Goal: Task Accomplishment & Management: Manage account settings

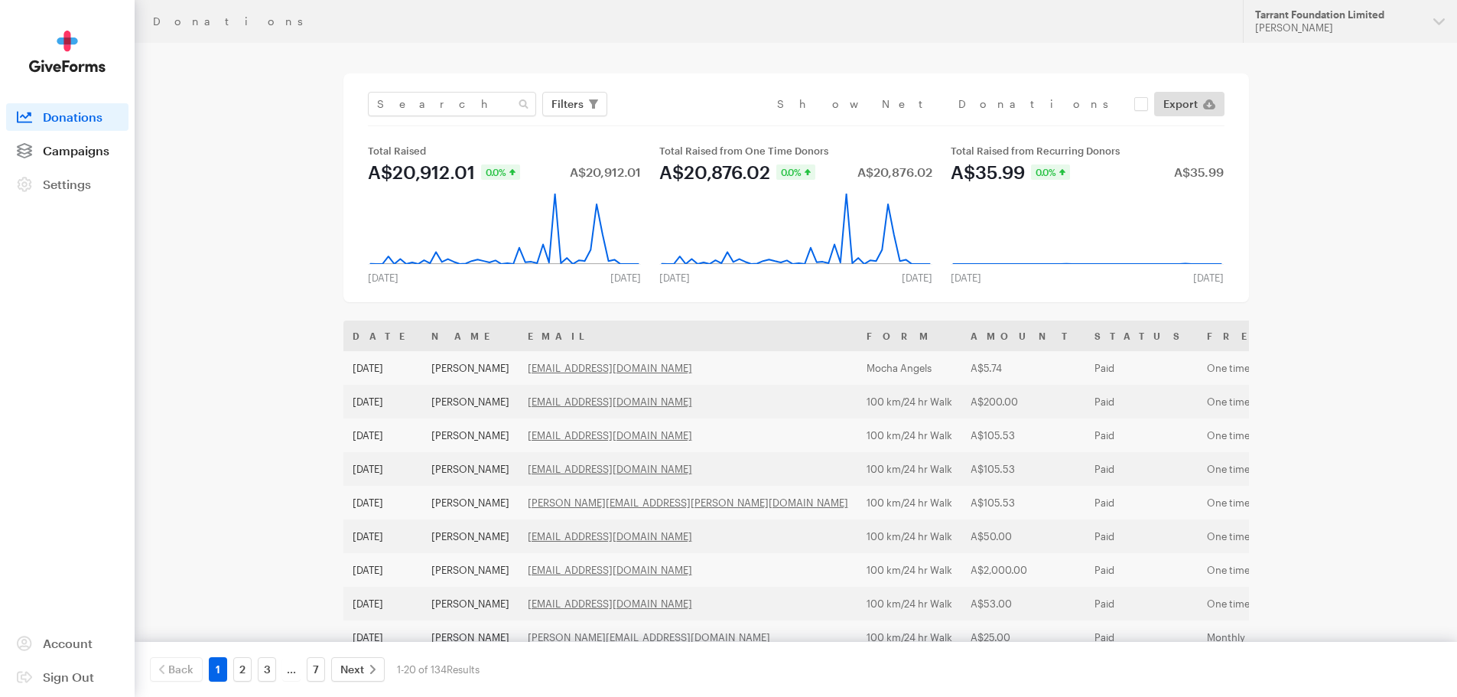
click at [78, 146] on span "Campaigns" at bounding box center [76, 150] width 67 height 15
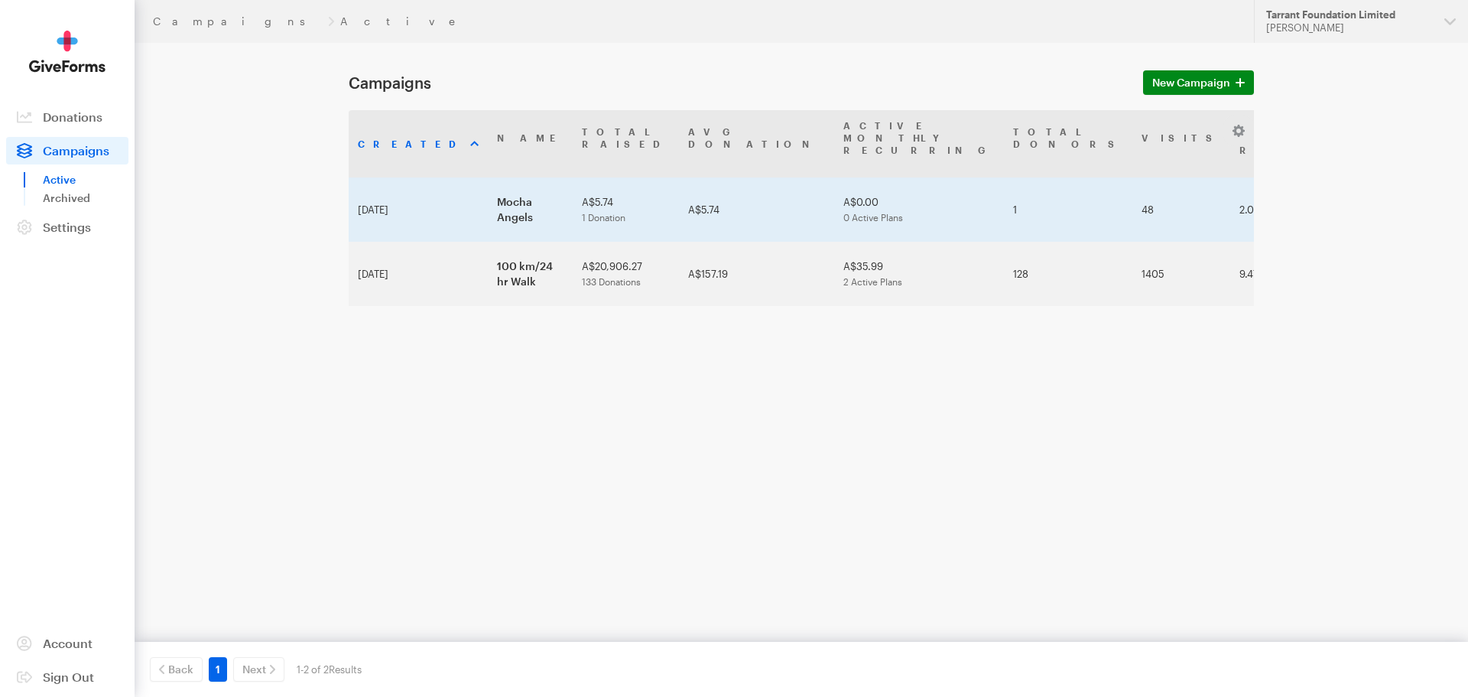
click at [496, 177] on td "Mocha Angels" at bounding box center [530, 209] width 85 height 64
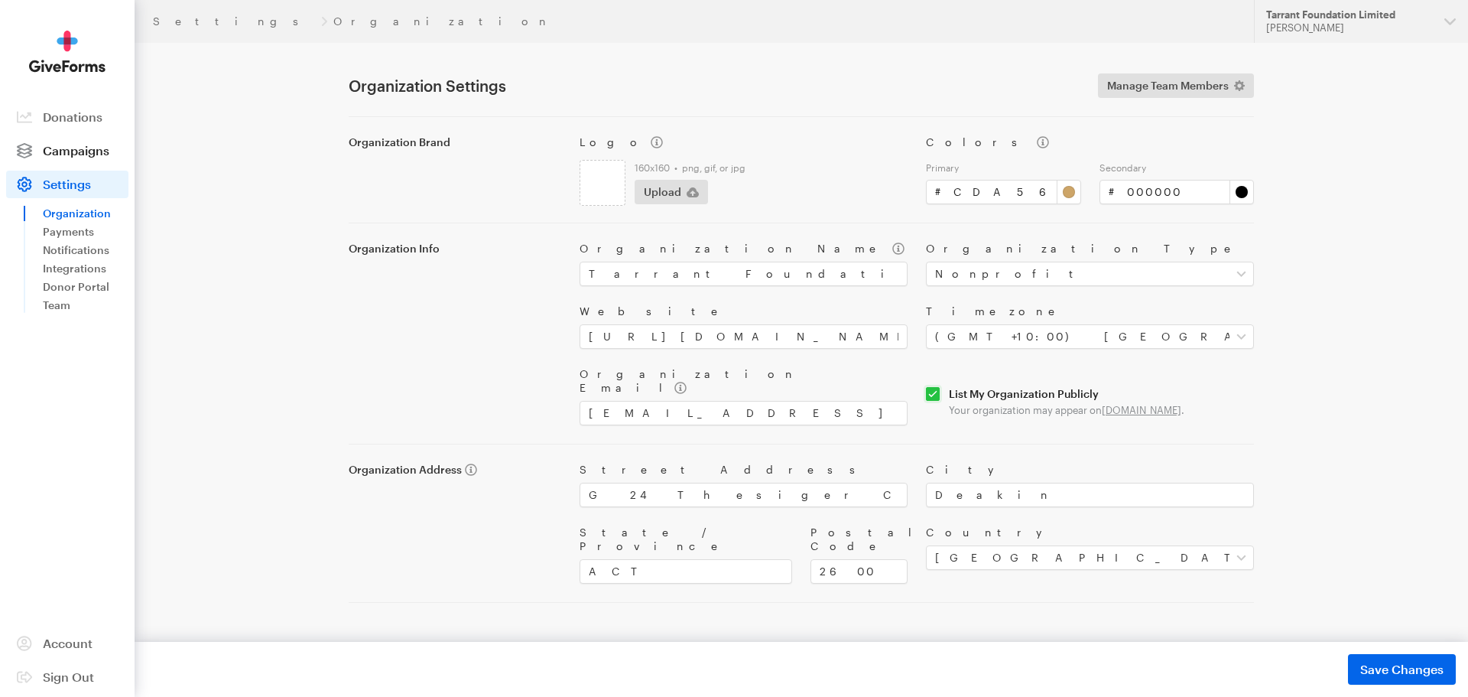
click at [95, 154] on span "Campaigns" at bounding box center [76, 150] width 67 height 15
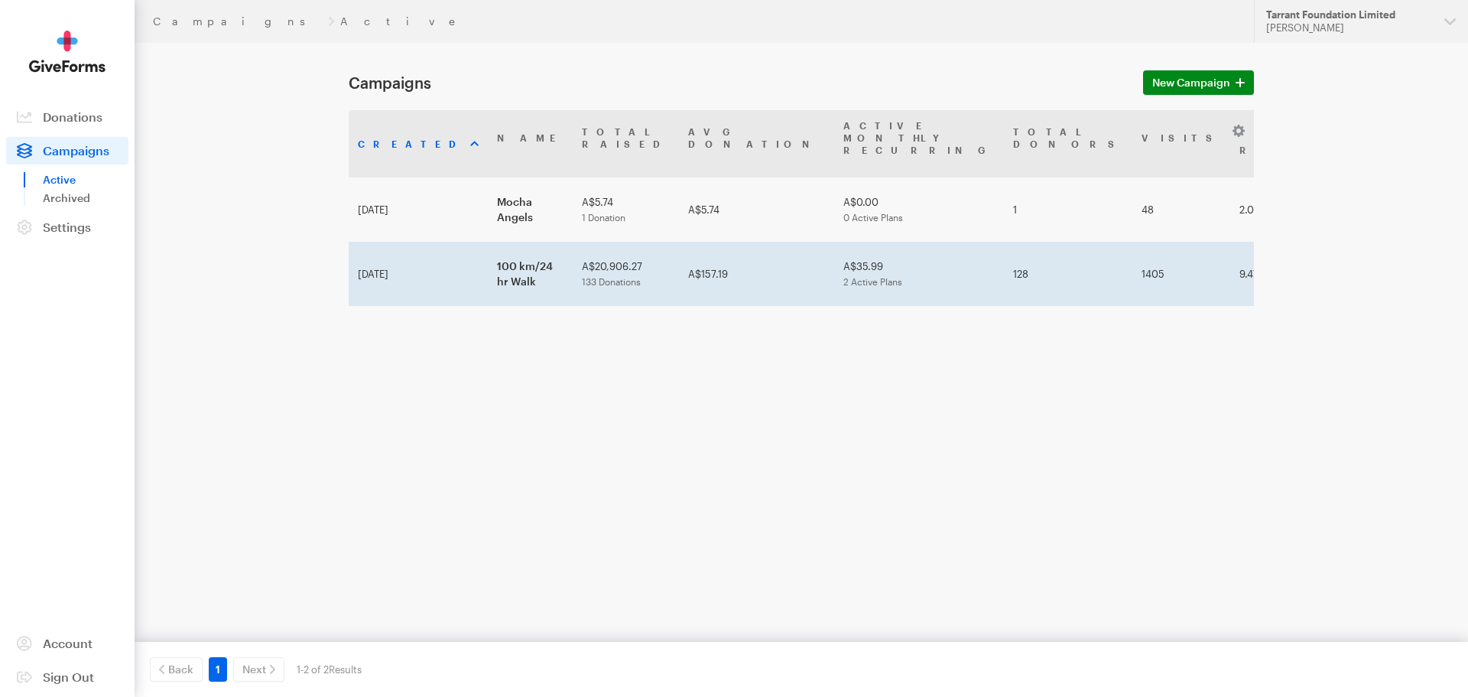
click at [551, 242] on td "100 km/24 hr Walk" at bounding box center [530, 274] width 85 height 64
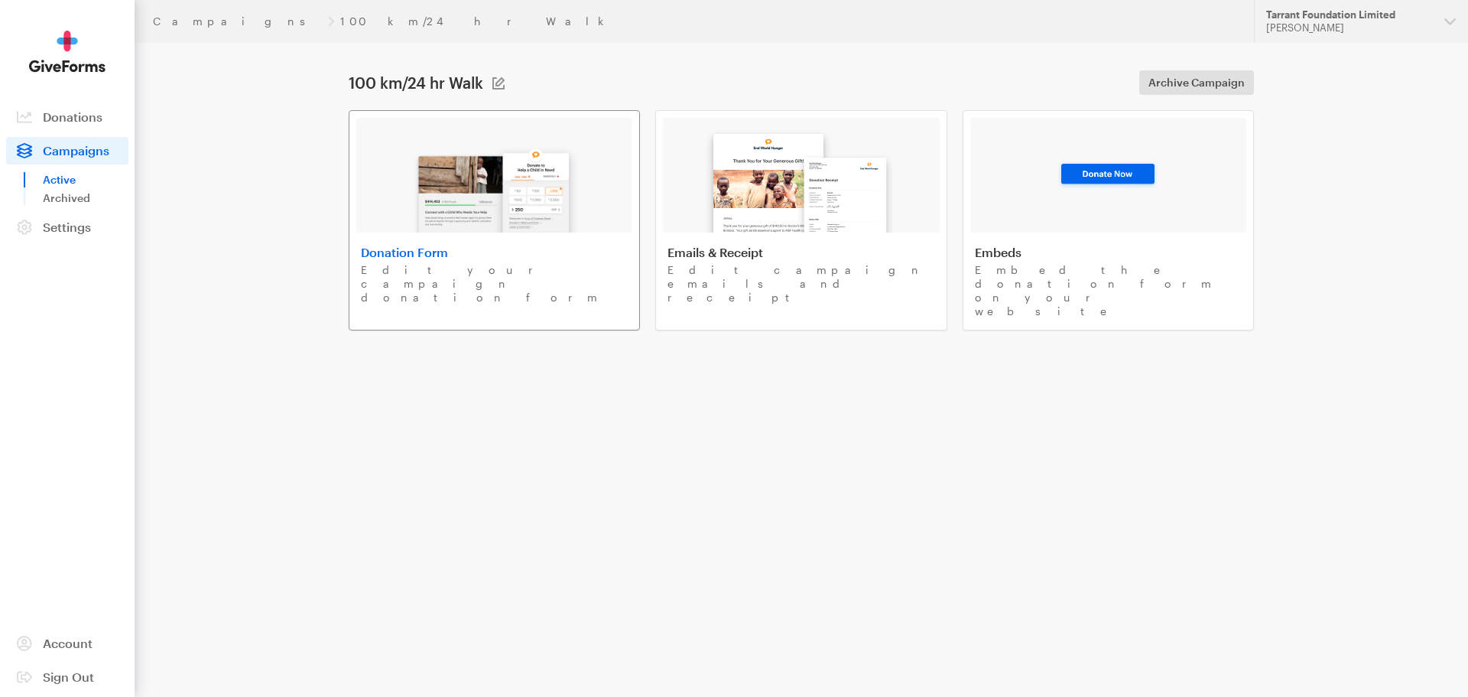
click at [535, 213] on img at bounding box center [494, 184] width 179 height 98
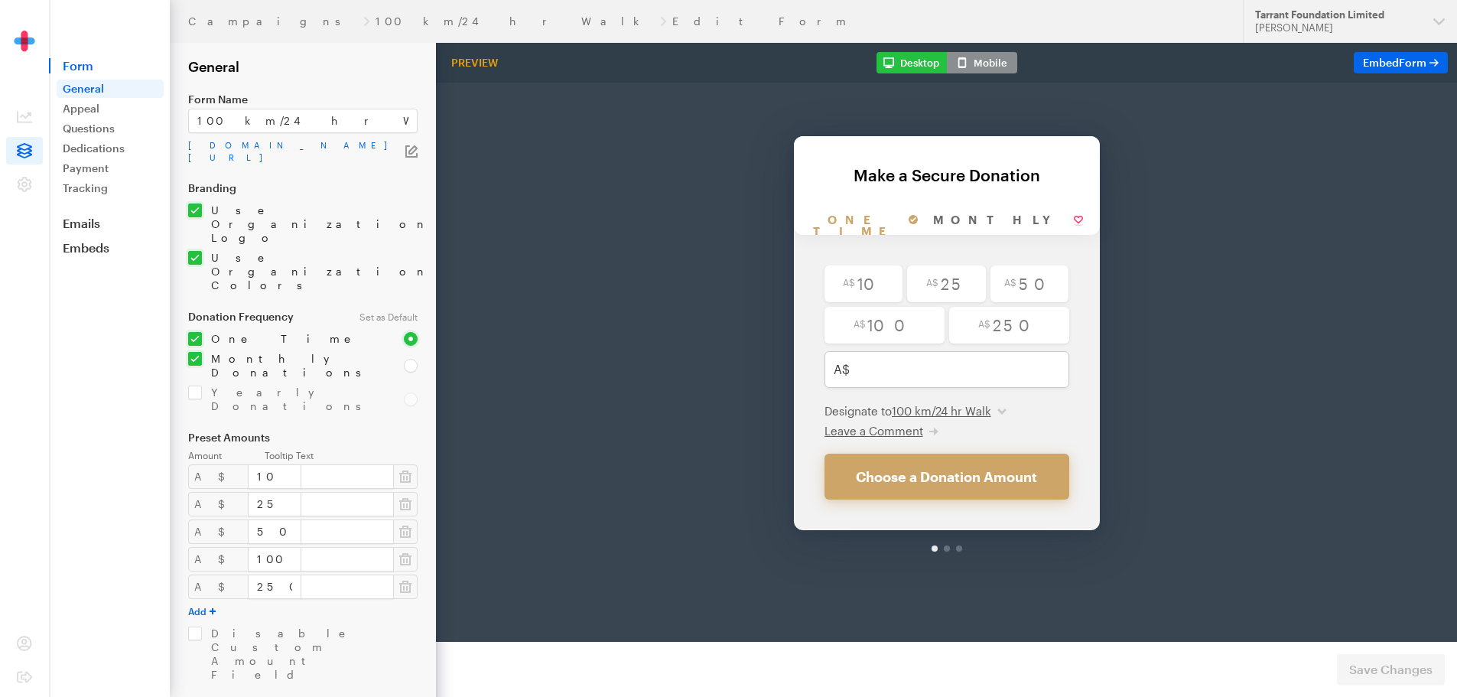
click at [72, 67] on span "Form" at bounding box center [109, 65] width 121 height 15
click at [80, 67] on span "Form" at bounding box center [109, 65] width 121 height 15
click at [375, 17] on link "100 km/24 hr Walk" at bounding box center [514, 21] width 278 height 12
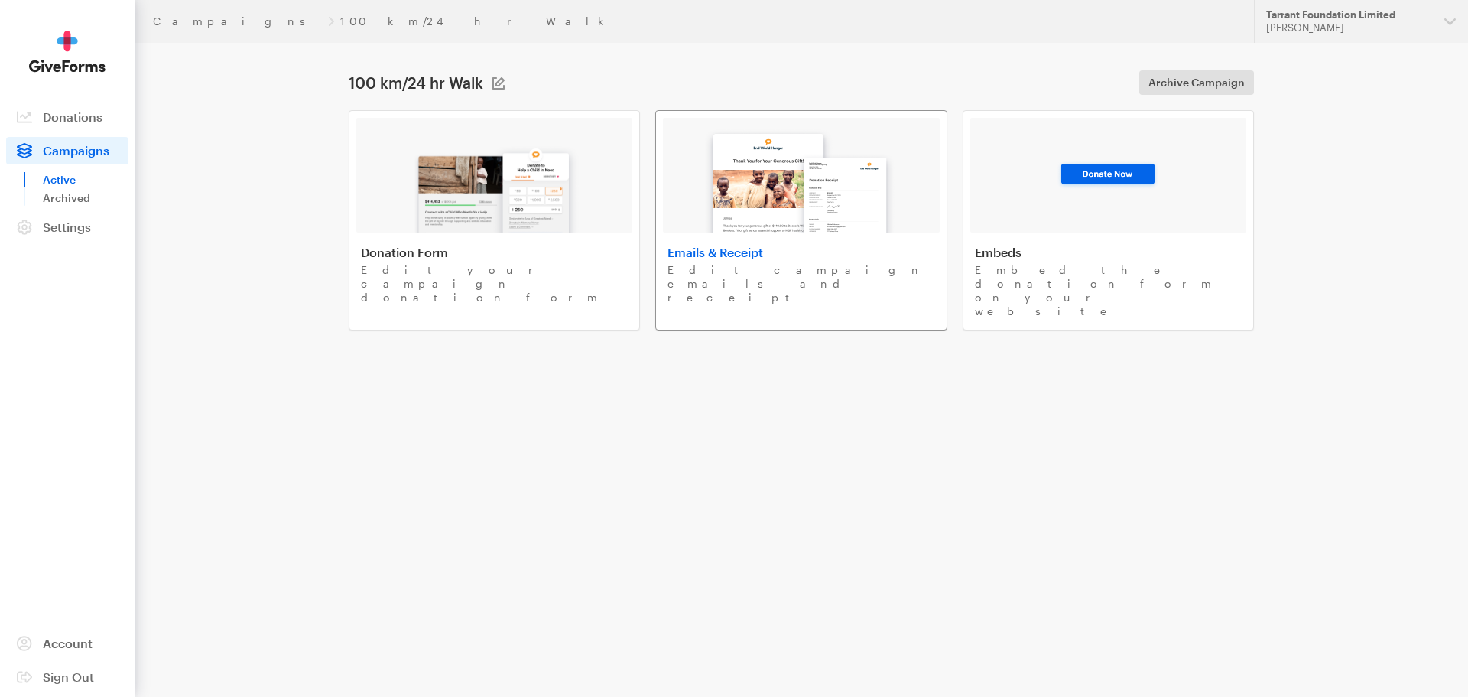
click at [766, 191] on img at bounding box center [801, 175] width 206 height 113
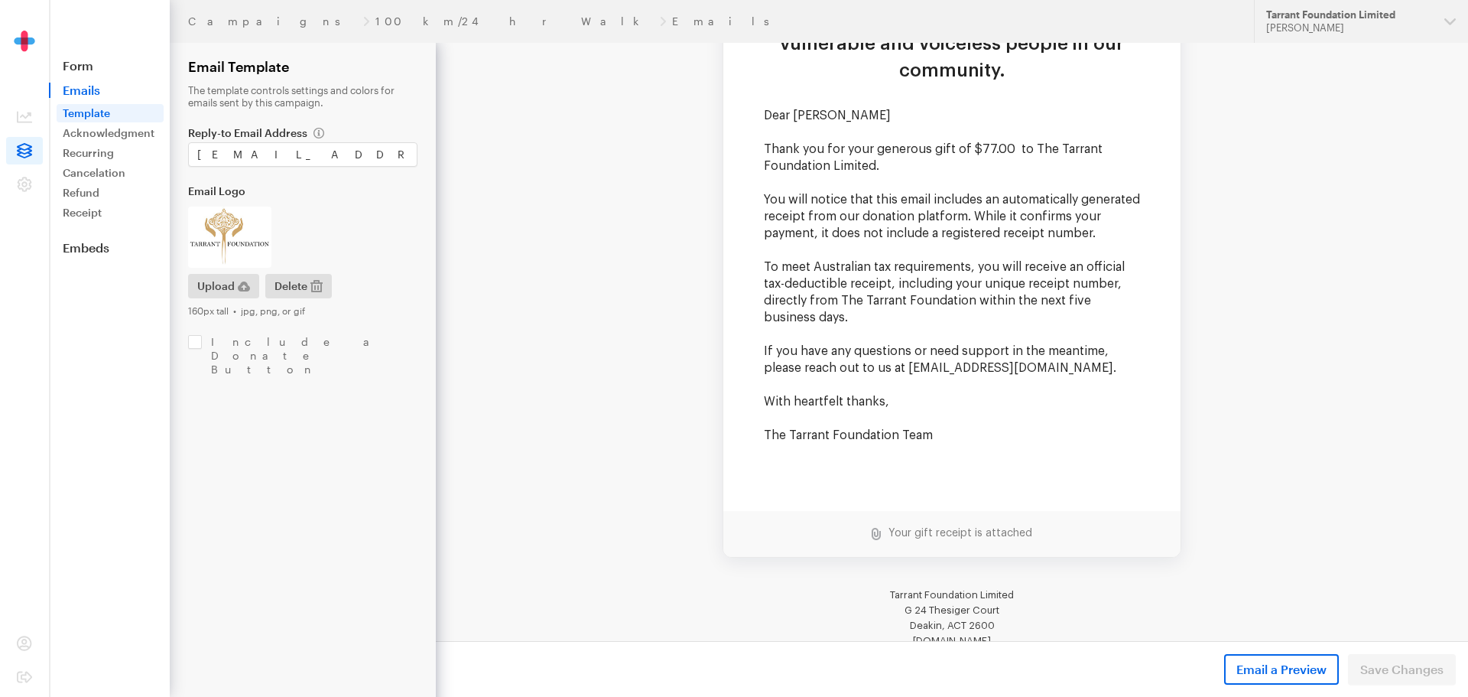
scroll to position [229, 0]
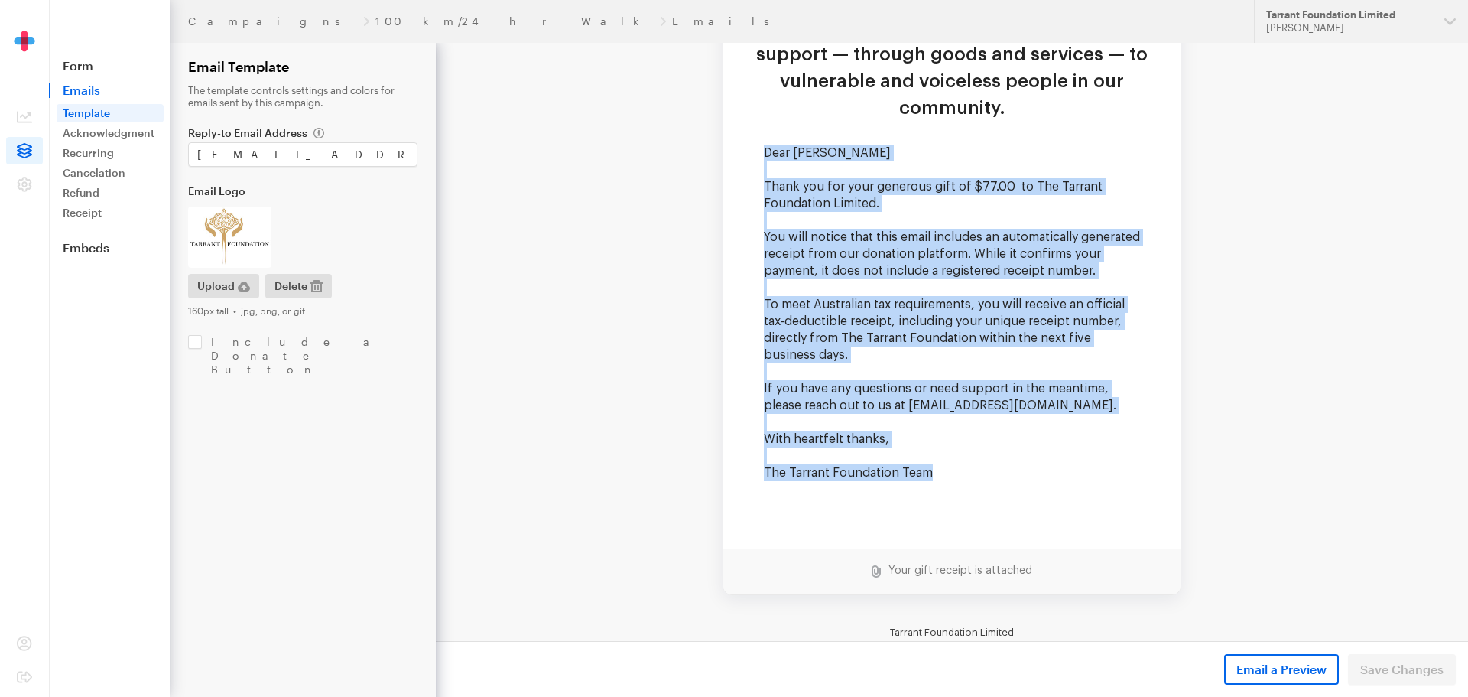
drag, startPoint x: 937, startPoint y: 443, endPoint x: 757, endPoint y: 128, distance: 362.0
click at [757, 145] on td "Dear [PERSON_NAME] Thank you for your generous gift of $77.00 to The Tarrant Fo…" at bounding box center [951, 347] width 457 height 404
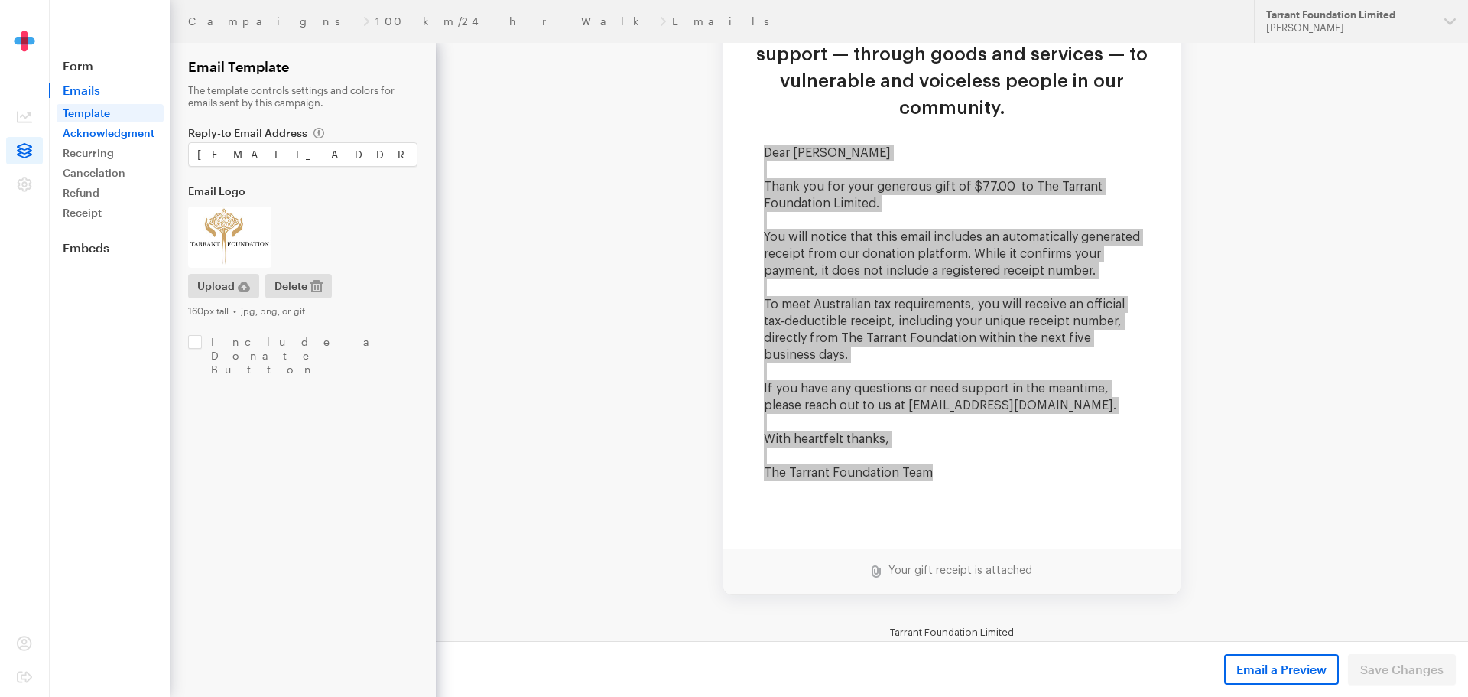
click at [96, 136] on link "Acknowledgment" at bounding box center [110, 133] width 107 height 18
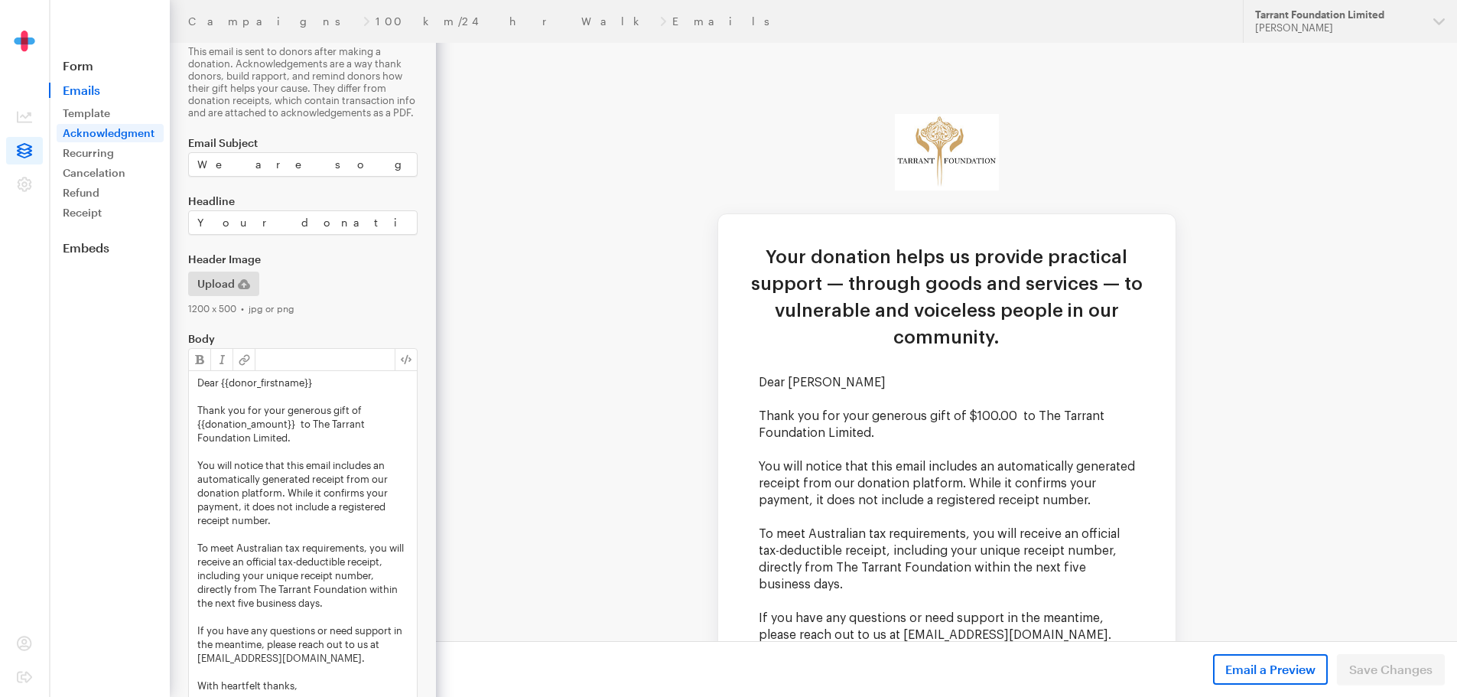
scroll to position [76, 0]
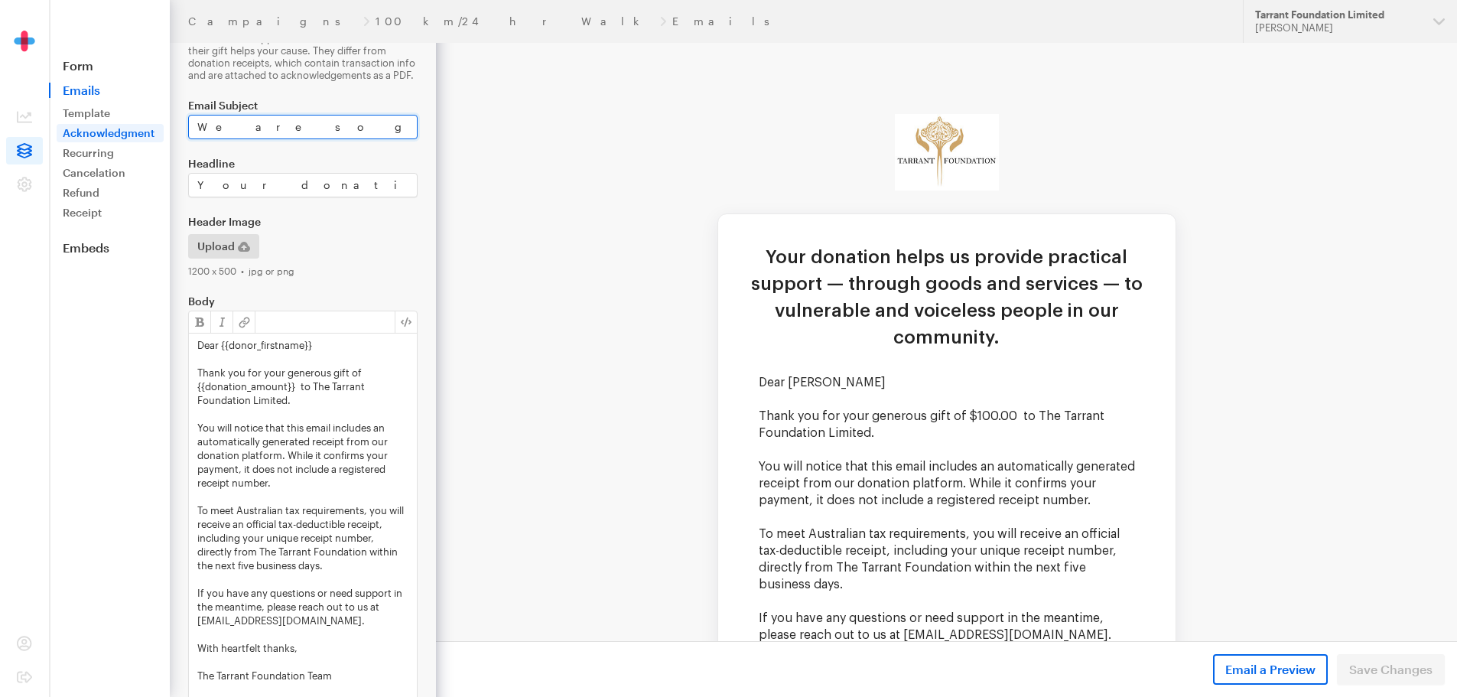
click at [333, 130] on input "We are so grateful for your donation to The Tarrant Foundation" at bounding box center [302, 127] width 229 height 24
click at [473, 265] on td "Your donation helps us provide practical support — through goods and services —…" at bounding box center [946, 493] width 1021 height 900
click at [326, 184] on input "Your donation helps us provide practical support — through goods and services —…" at bounding box center [302, 185] width 229 height 24
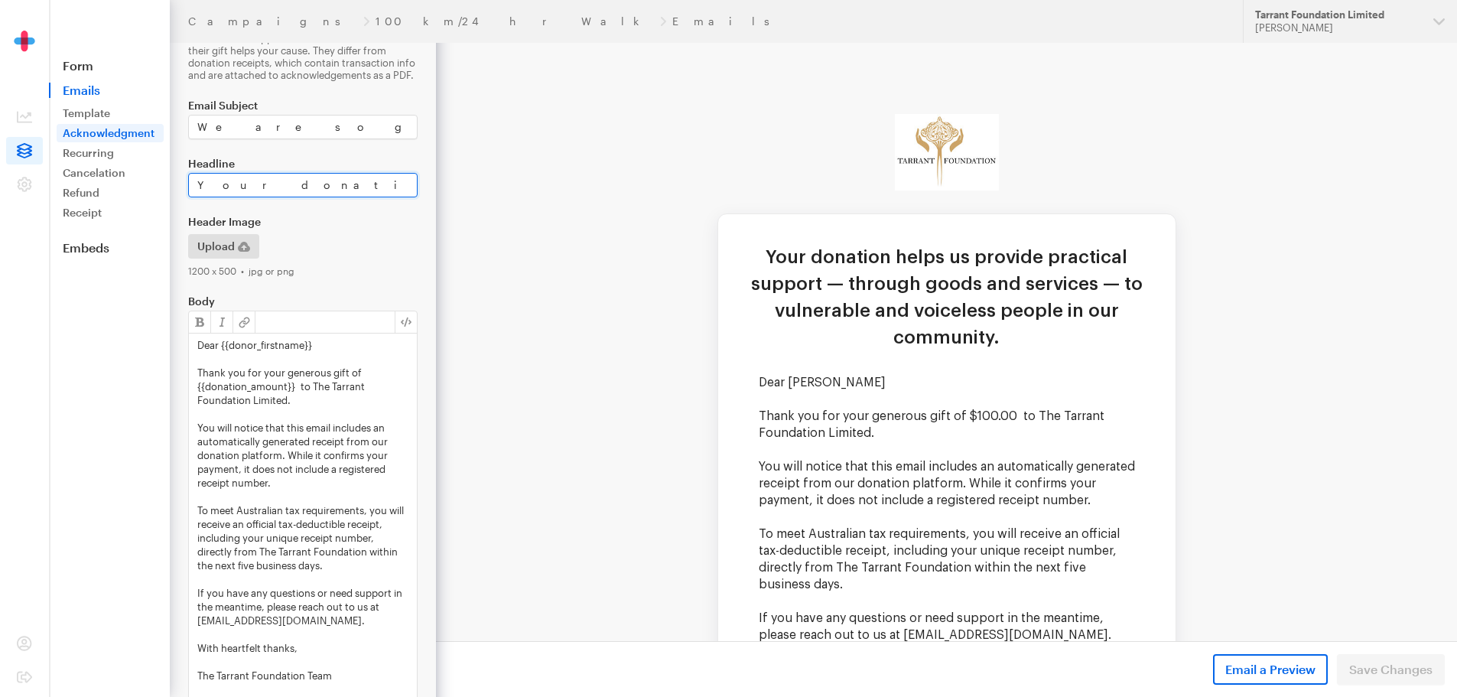
click at [326, 184] on input "Your donation helps us provide practical support — through goods and services —…" at bounding box center [302, 185] width 229 height 24
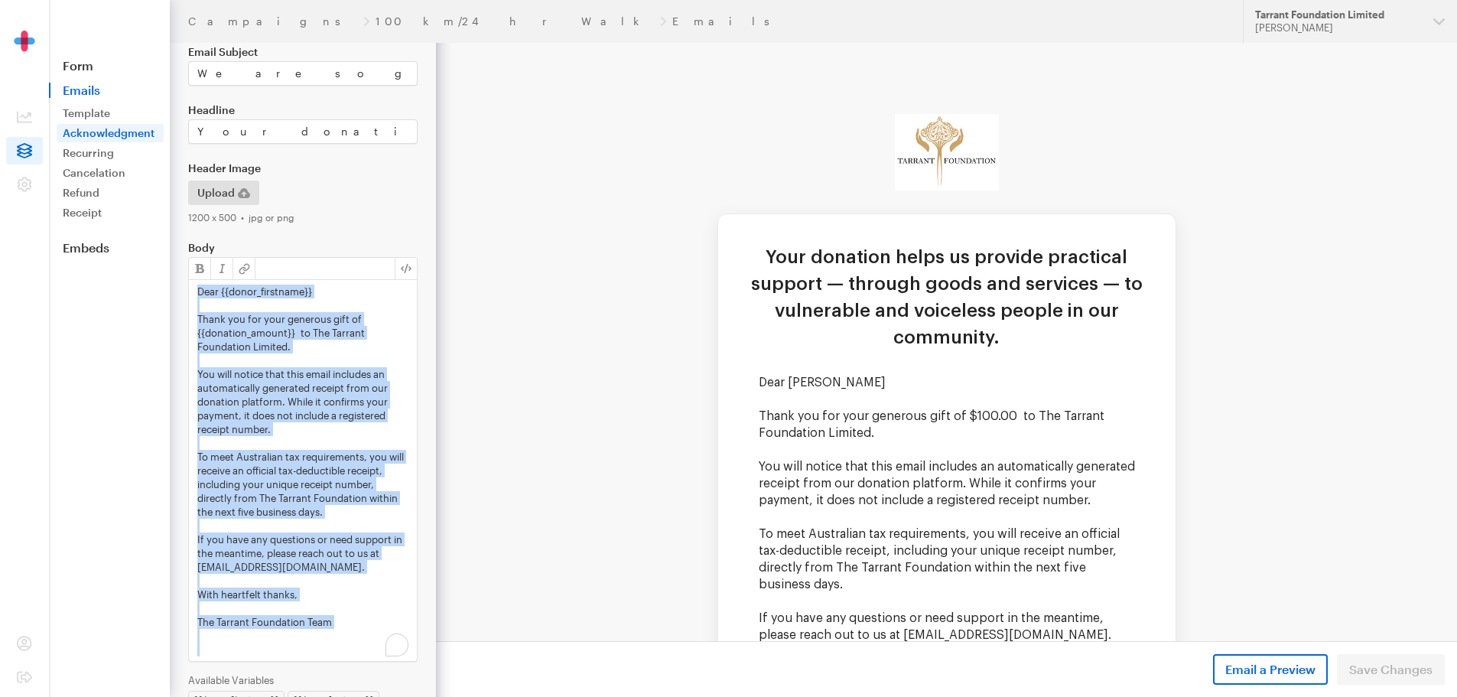
scroll to position [219, 0]
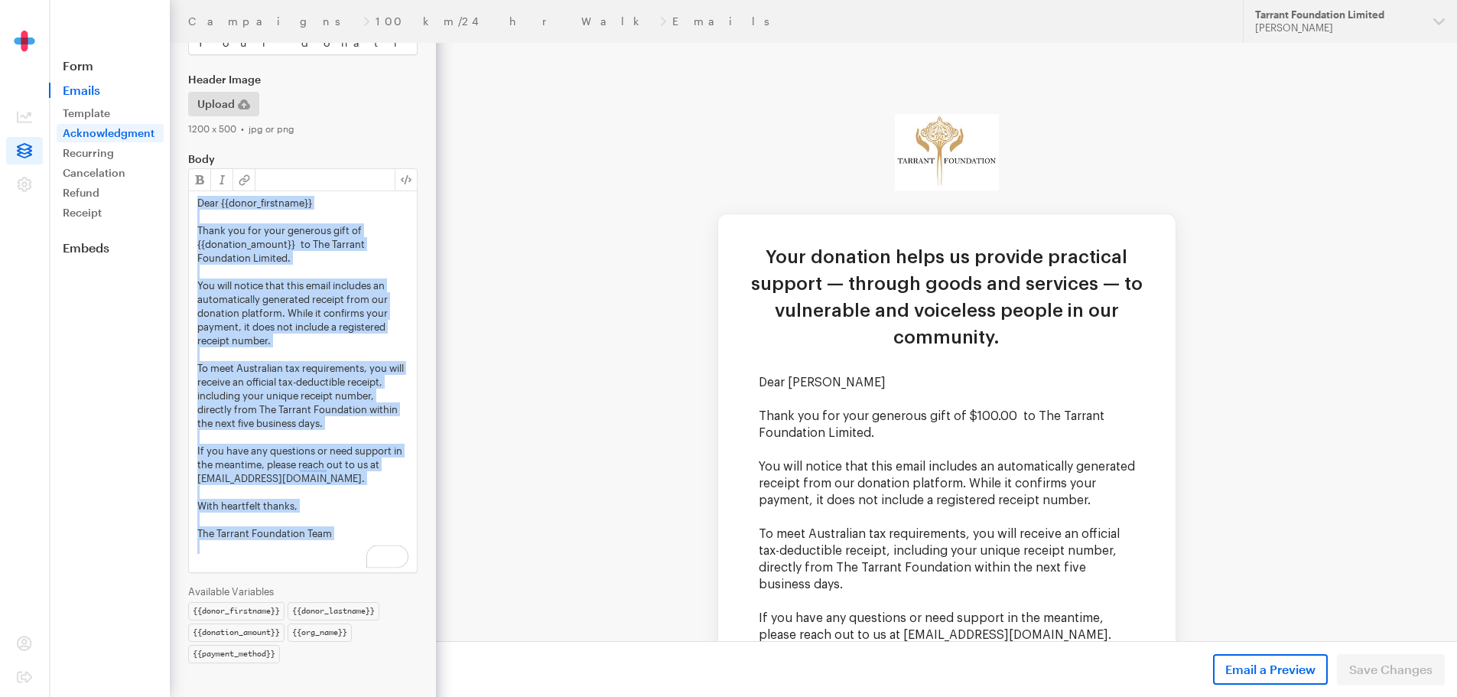
drag, startPoint x: 197, startPoint y: 346, endPoint x: 353, endPoint y: 544, distance: 252.6
click at [353, 544] on div "Dear {{donor_firstname}} Thank you for your generous gift of {{donation_amount}…" at bounding box center [303, 381] width 228 height 381
copy div "Dear {{donor_firstname}} Thank you for your generous gift of {{donation_amount}…"
click at [81, 112] on link "Template" at bounding box center [110, 113] width 107 height 18
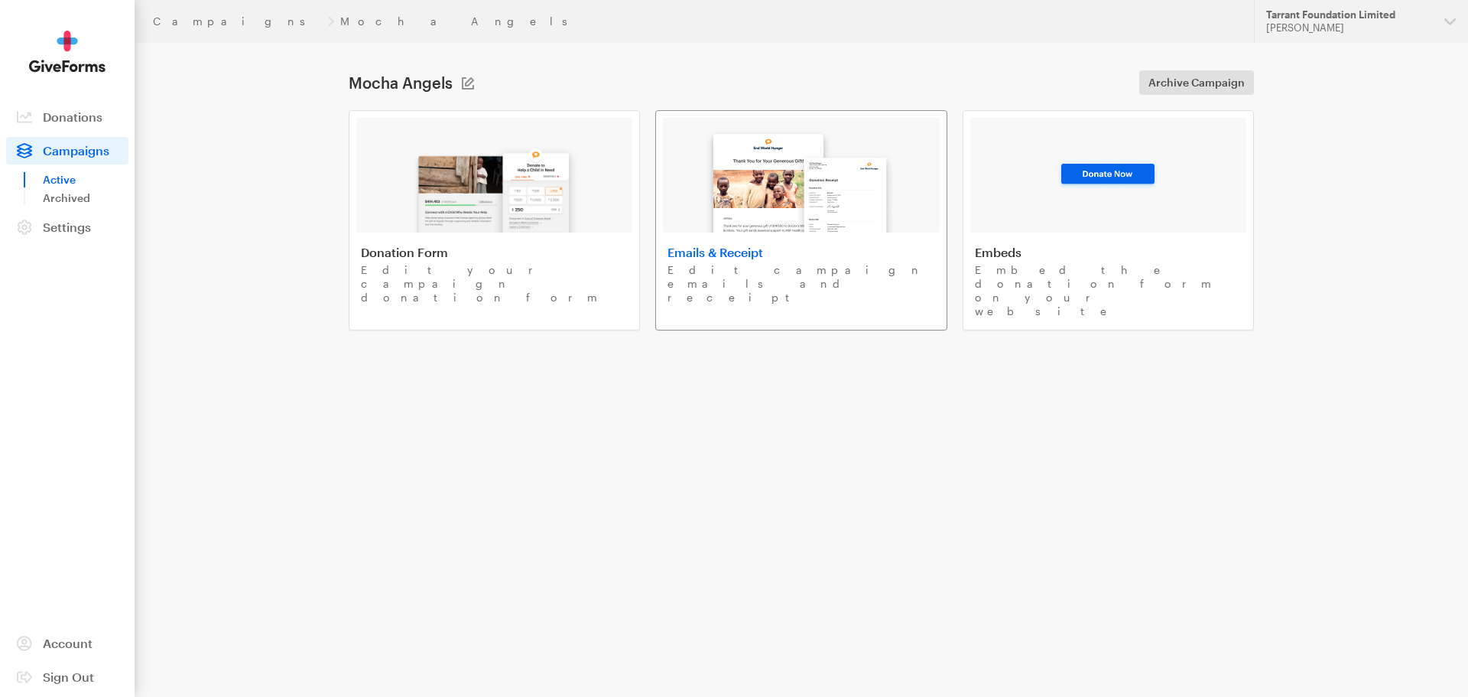
click at [793, 200] on img at bounding box center [801, 175] width 206 height 113
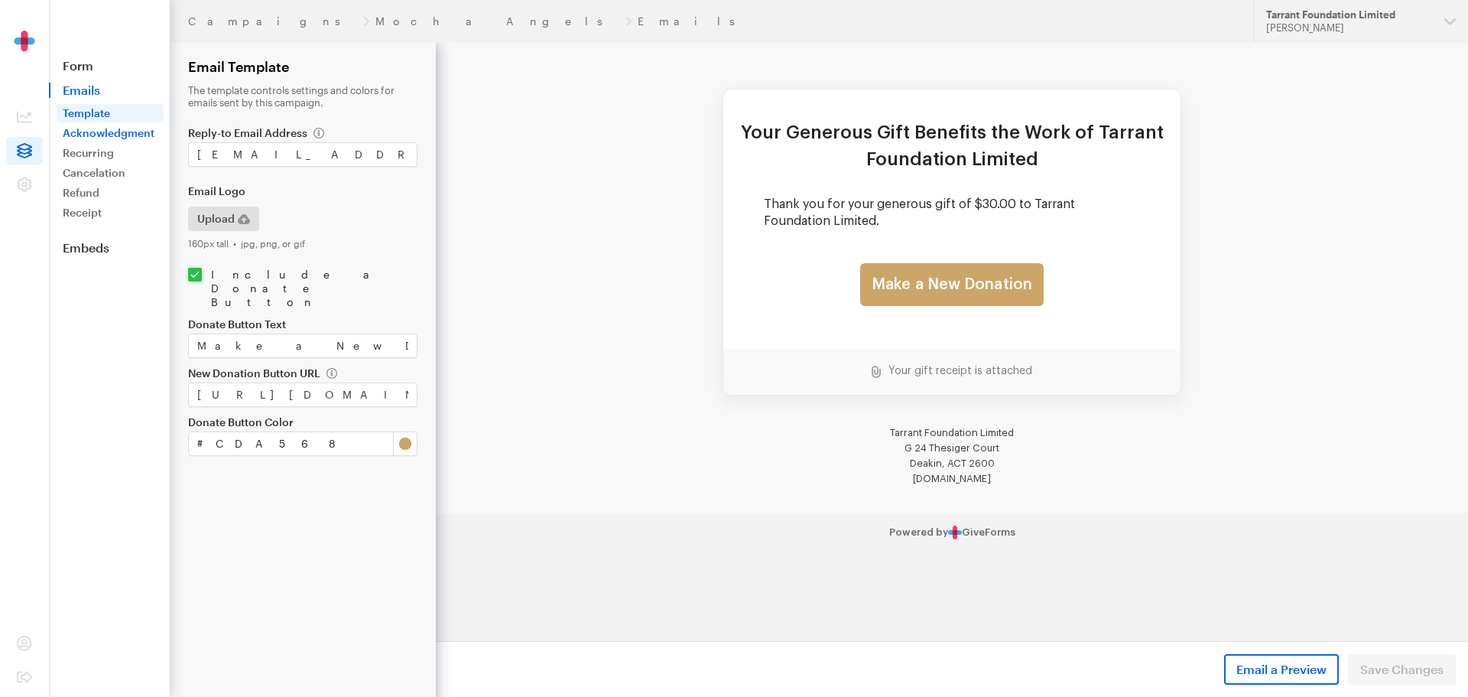
click at [135, 132] on link "Acknowledgment" at bounding box center [110, 133] width 107 height 18
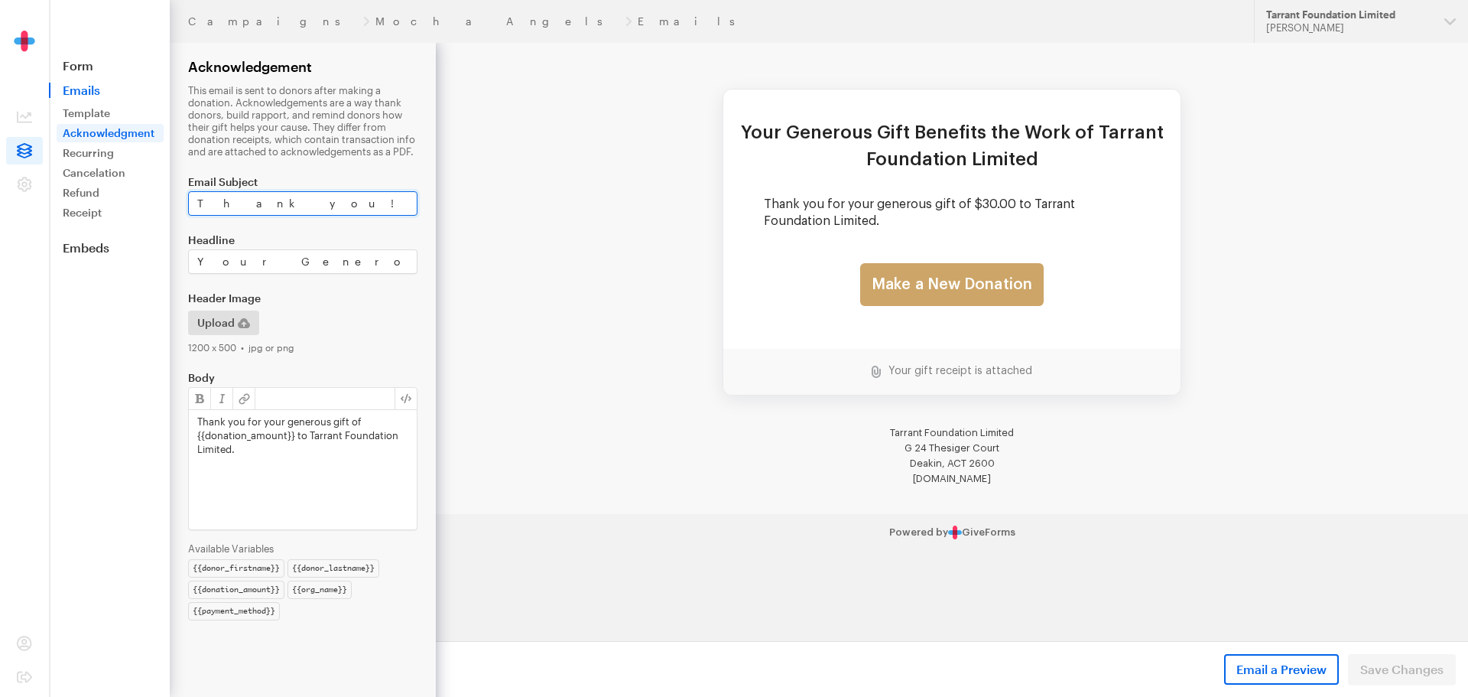
click at [267, 203] on input "Thank you!" at bounding box center [302, 203] width 229 height 24
paste input "We are so grateful for your donation to The Tarrant Foundation"
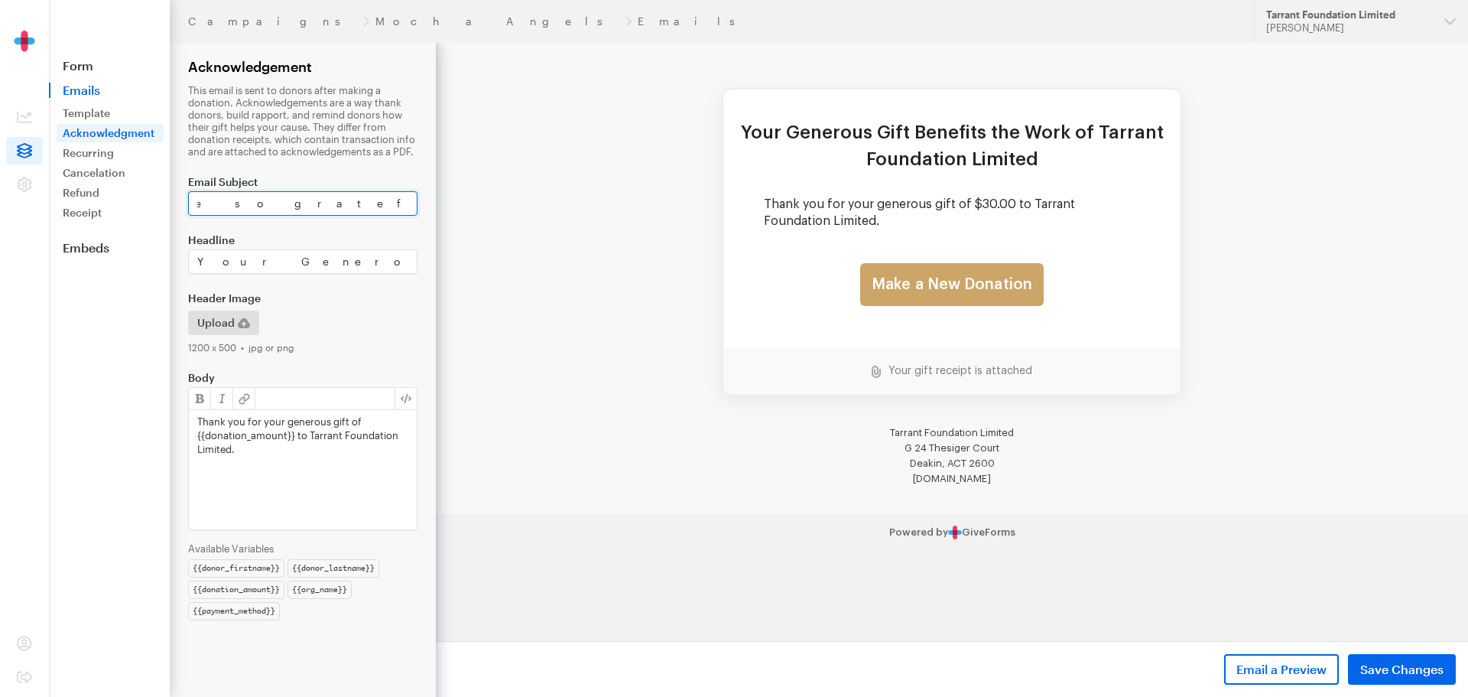
type input "We are so grateful for your donation to The Tarrant Foundation"
click at [531, 255] on td "Your Generous Gift Benefits the Work of Tarrant Foundation Limited Thank you fo…" at bounding box center [952, 278] width 1032 height 471
click at [284, 264] on input "Your Generous Gift Benefits the Work of Tarrant Foundation Limited" at bounding box center [302, 261] width 229 height 24
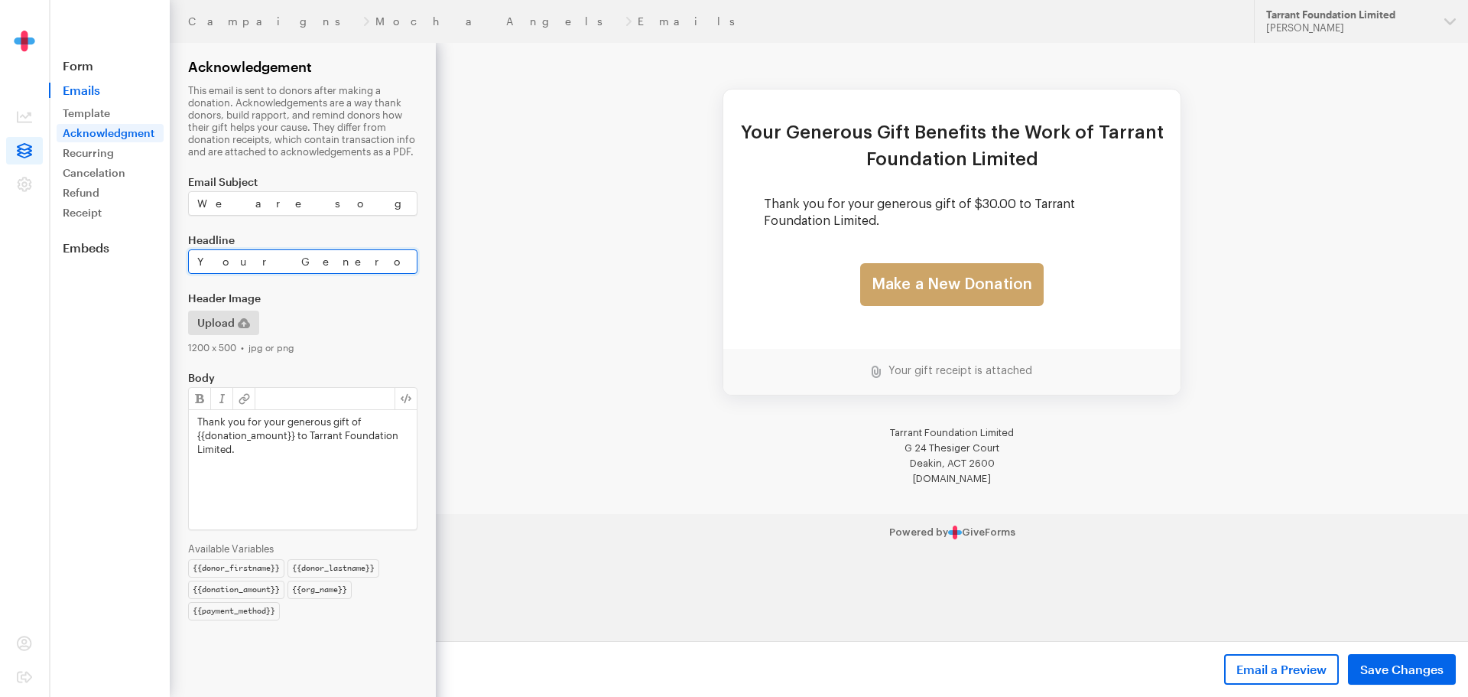
click at [284, 264] on input "Your Generous Gift Benefits the Work of Tarrant Foundation Limited" at bounding box center [302, 261] width 229 height 24
paste input "donation helps us provide practical support — through goods and services — to v…"
type input "Your donation helps us provide practical support — through goods and services —…"
click at [473, 297] on td "Your Generous Gift Benefits the Work of Tarrant Foundation Limited Thank you fo…" at bounding box center [952, 278] width 1032 height 471
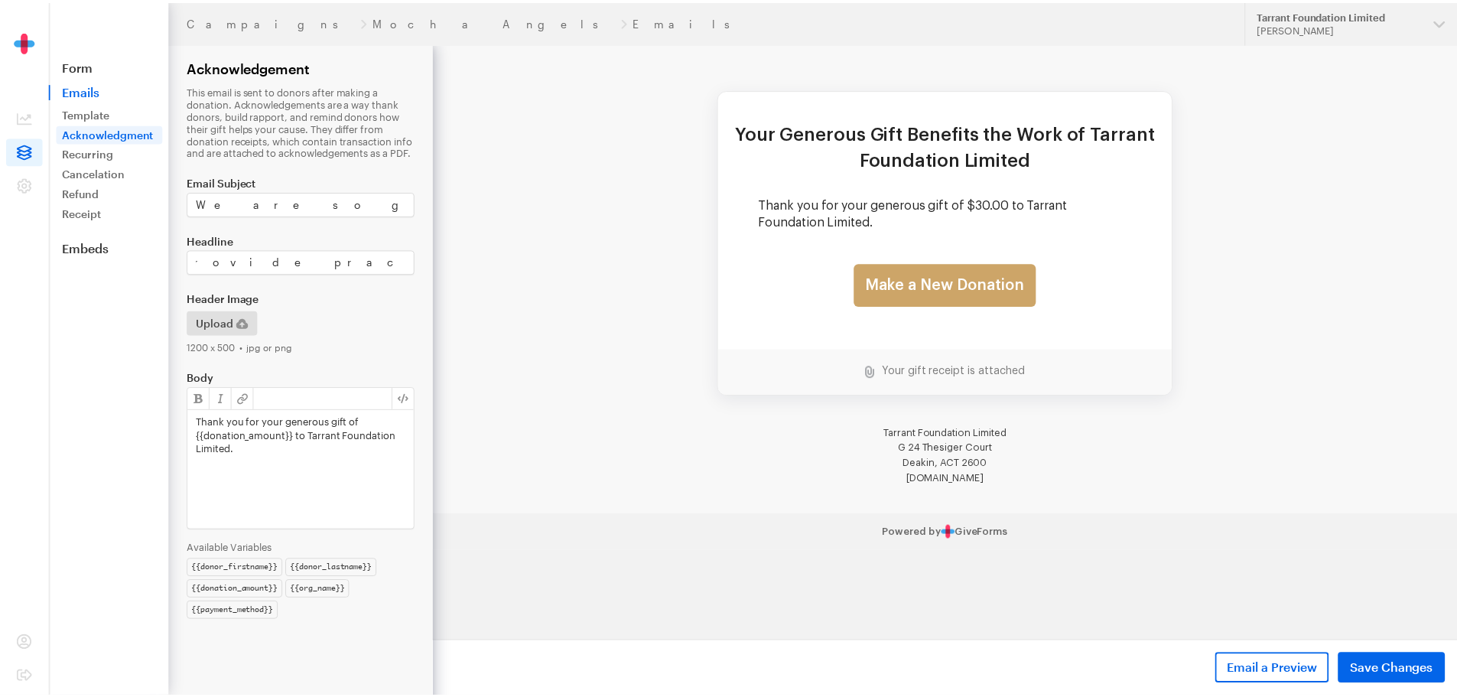
scroll to position [0, 0]
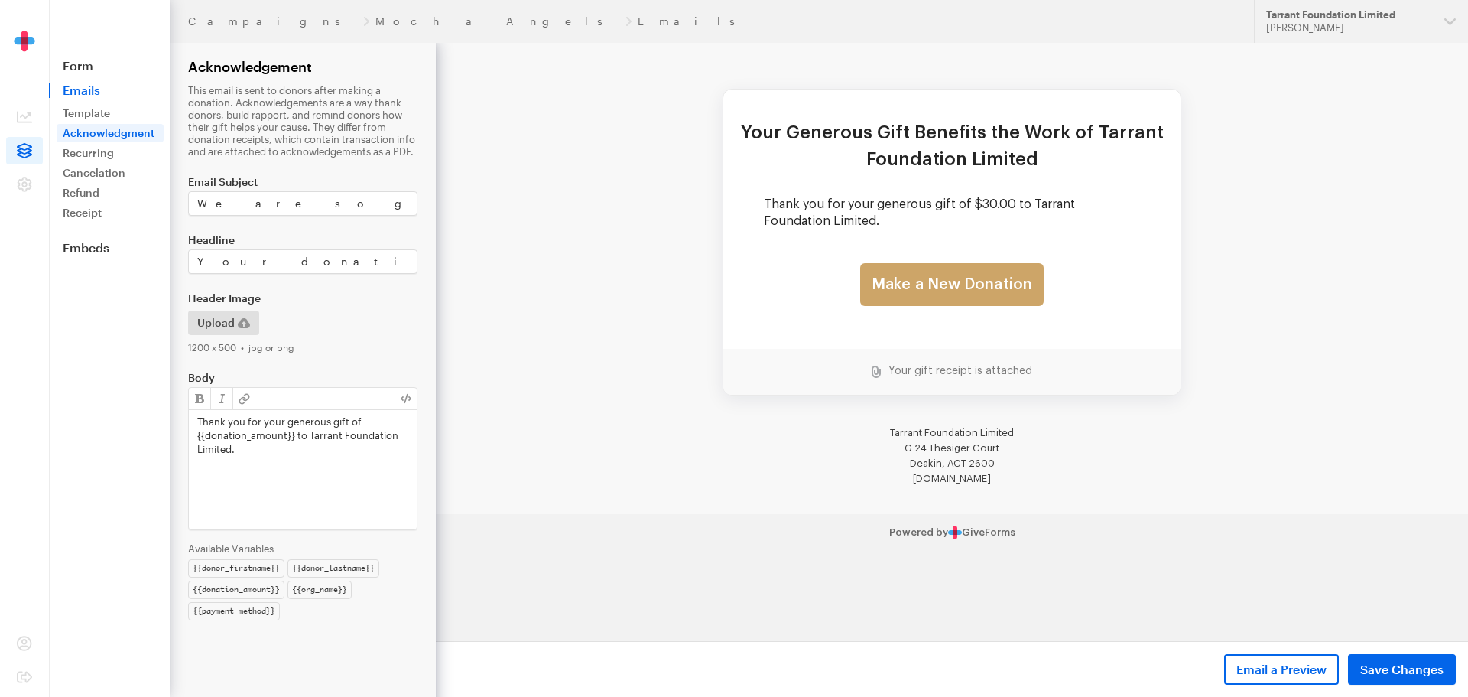
click at [310, 319] on div "Upload" at bounding box center [303, 322] width 236 height 24
click at [249, 317] on icon "button" at bounding box center [244, 323] width 12 height 12
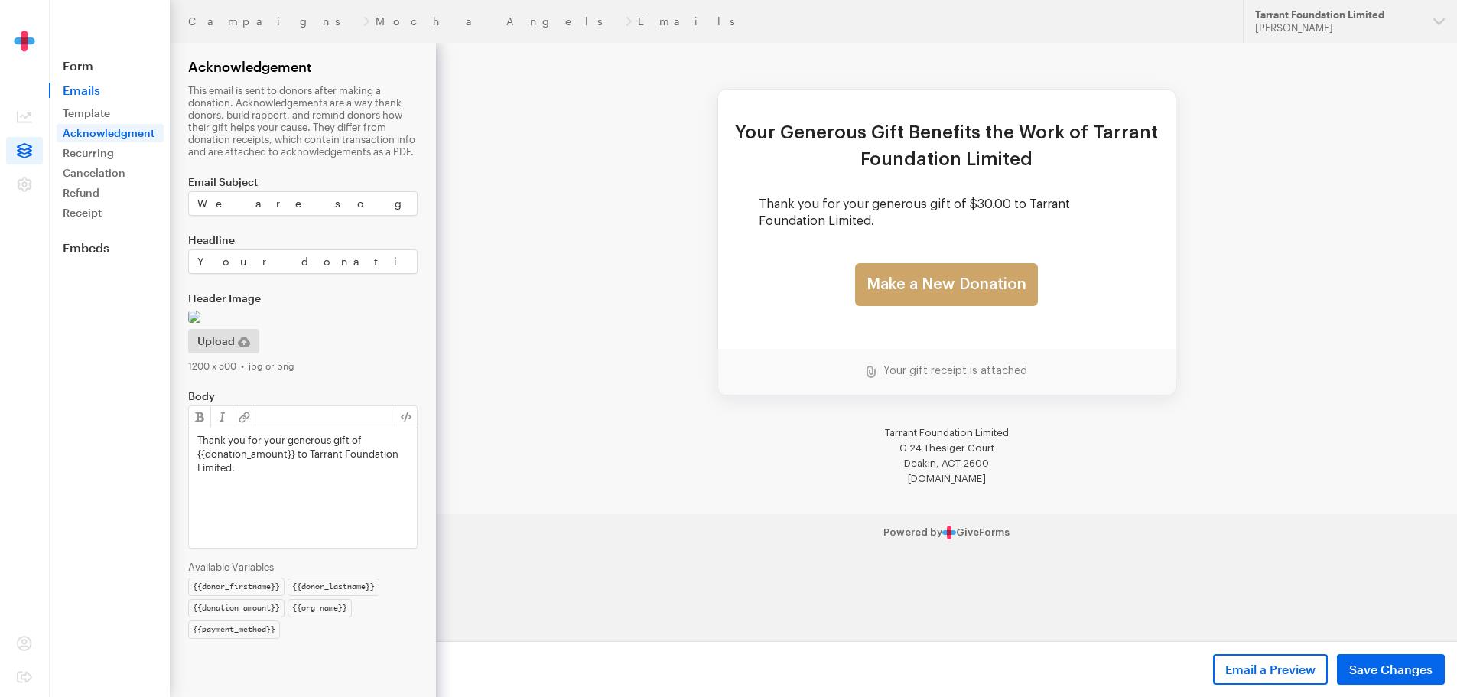
scroll to position [193, 0]
drag, startPoint x: 239, startPoint y: 499, endPoint x: 194, endPoint y: 459, distance: 60.1
click at [194, 459] on div "Thank you for your generous gift of {{donation_amount}} to Tarrant Foundation L…" at bounding box center [303, 487] width 228 height 119
click at [366, 310] on img at bounding box center [302, 316] width 229 height 12
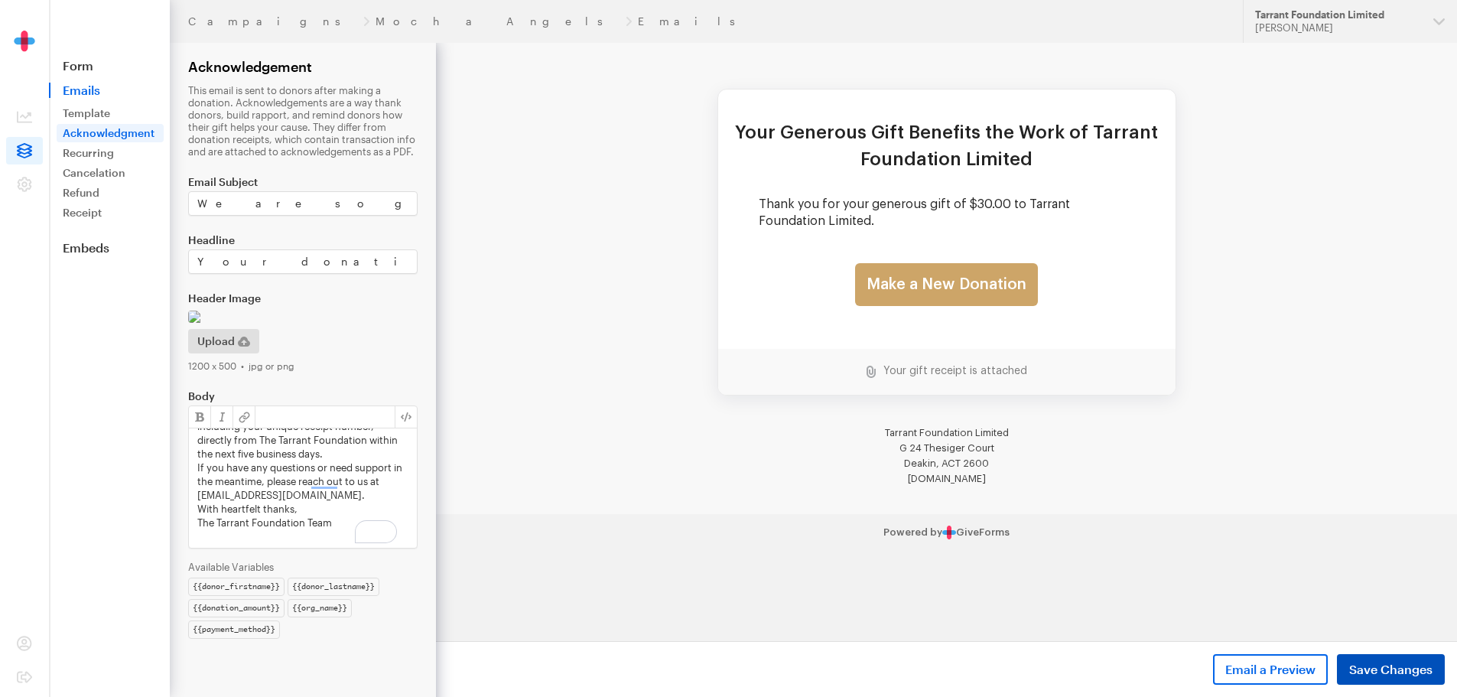
click at [1366, 668] on span "Save Changes" at bounding box center [1390, 669] width 83 height 18
click at [103, 112] on link "Template" at bounding box center [110, 113] width 107 height 18
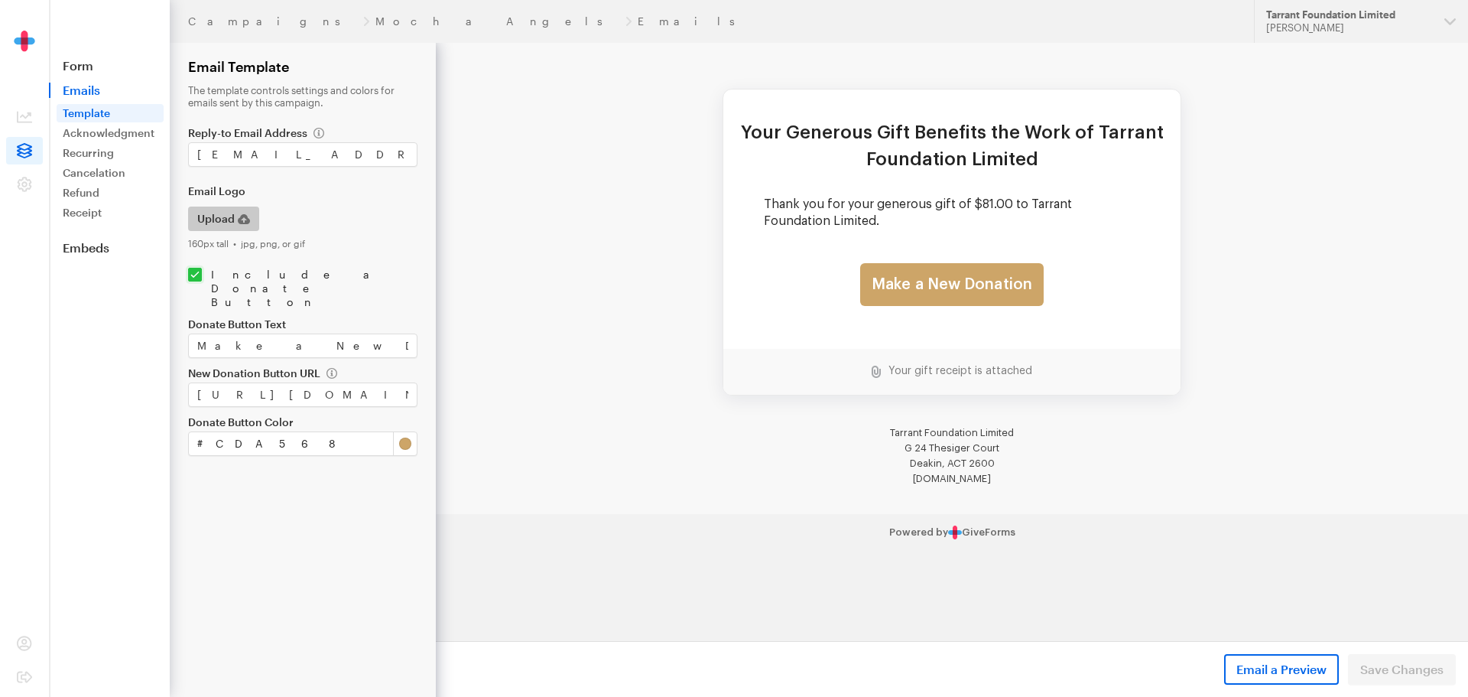
click at [247, 215] on icon "button" at bounding box center [244, 219] width 12 height 12
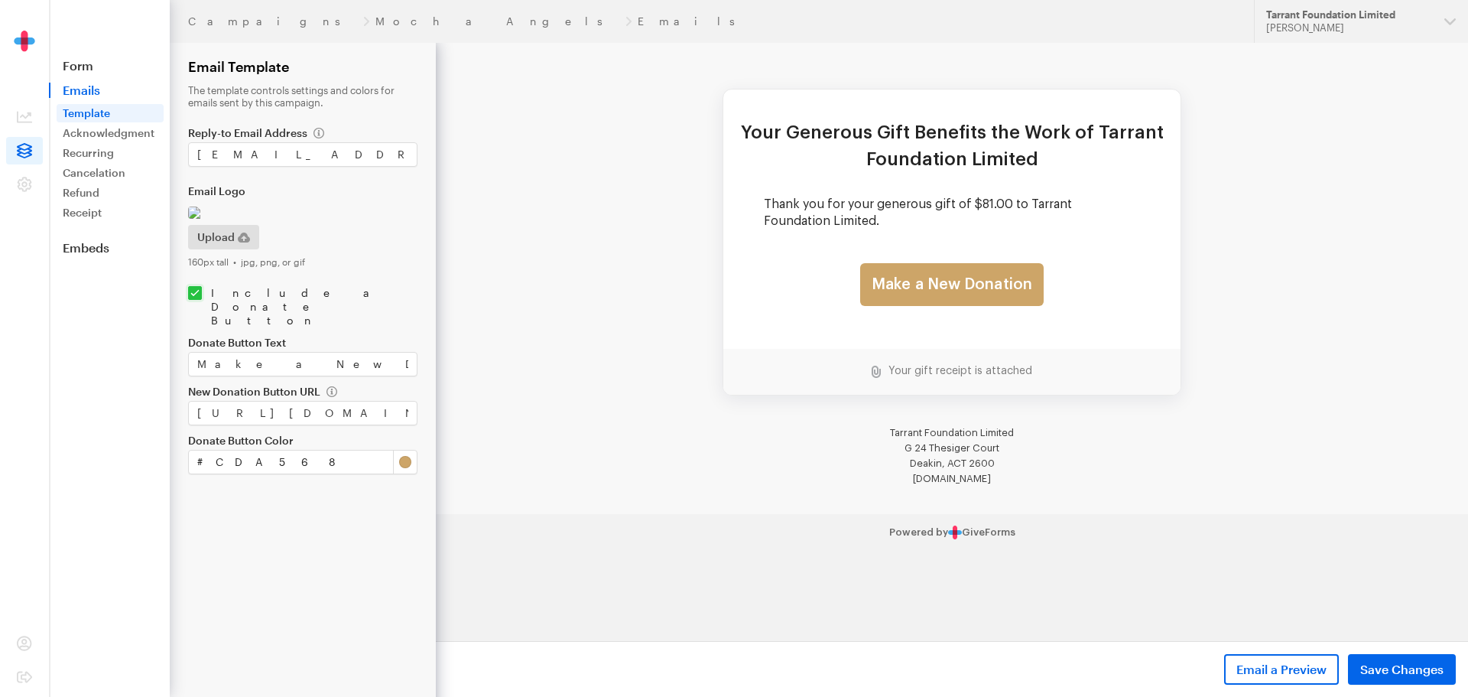
click at [122, 117] on link "Template" at bounding box center [110, 113] width 107 height 18
click at [122, 113] on link "Template" at bounding box center [110, 113] width 107 height 18
click at [112, 132] on link "Acknowledgment" at bounding box center [110, 133] width 107 height 18
click at [1405, 668] on span "Save Changes" at bounding box center [1401, 669] width 83 height 18
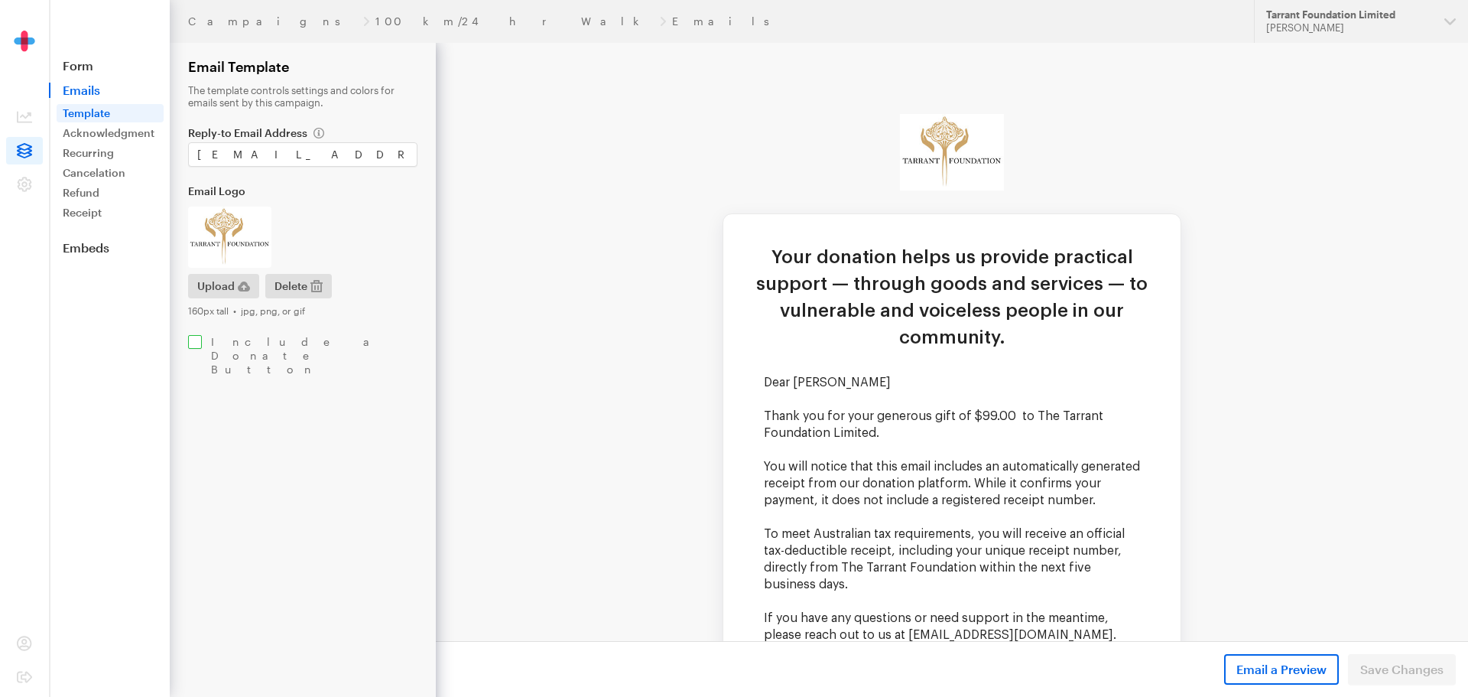
click at [197, 343] on input "checkbox" at bounding box center [302, 355] width 229 height 41
checkbox input "true"
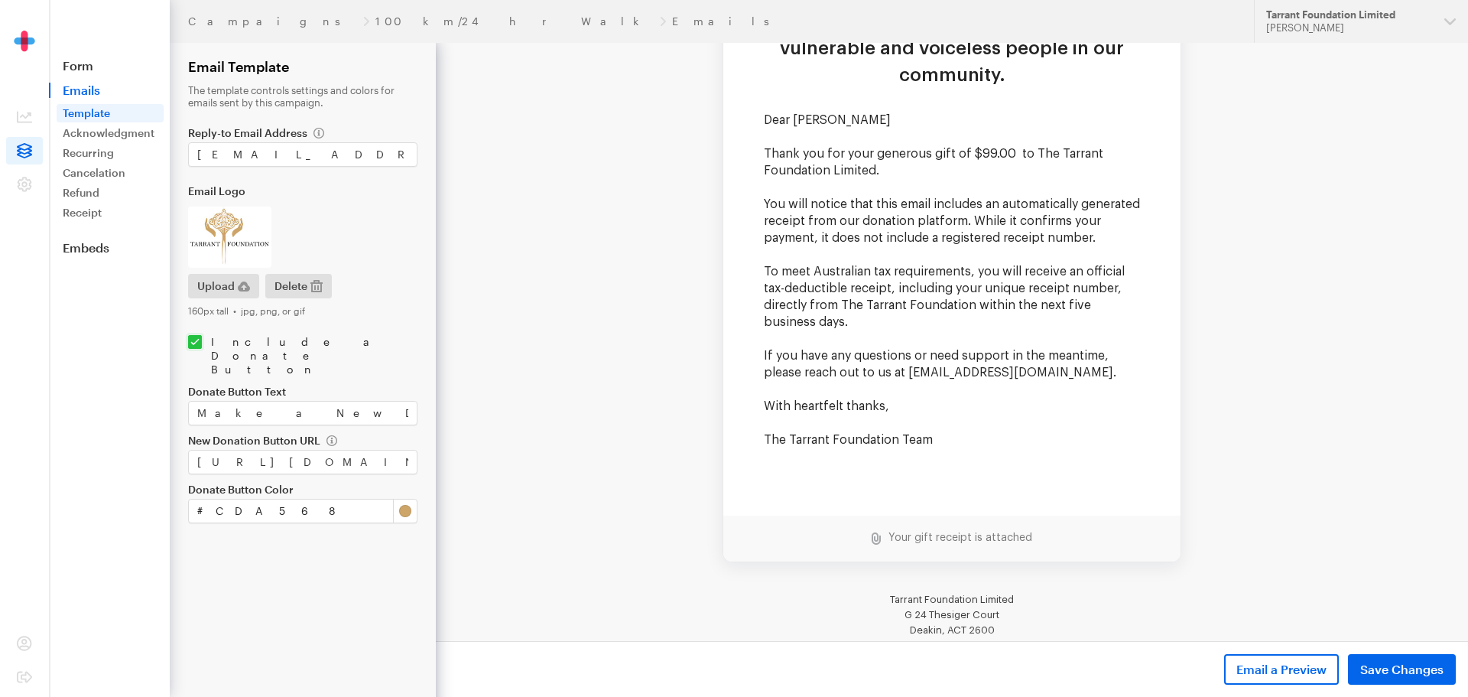
scroll to position [306, 0]
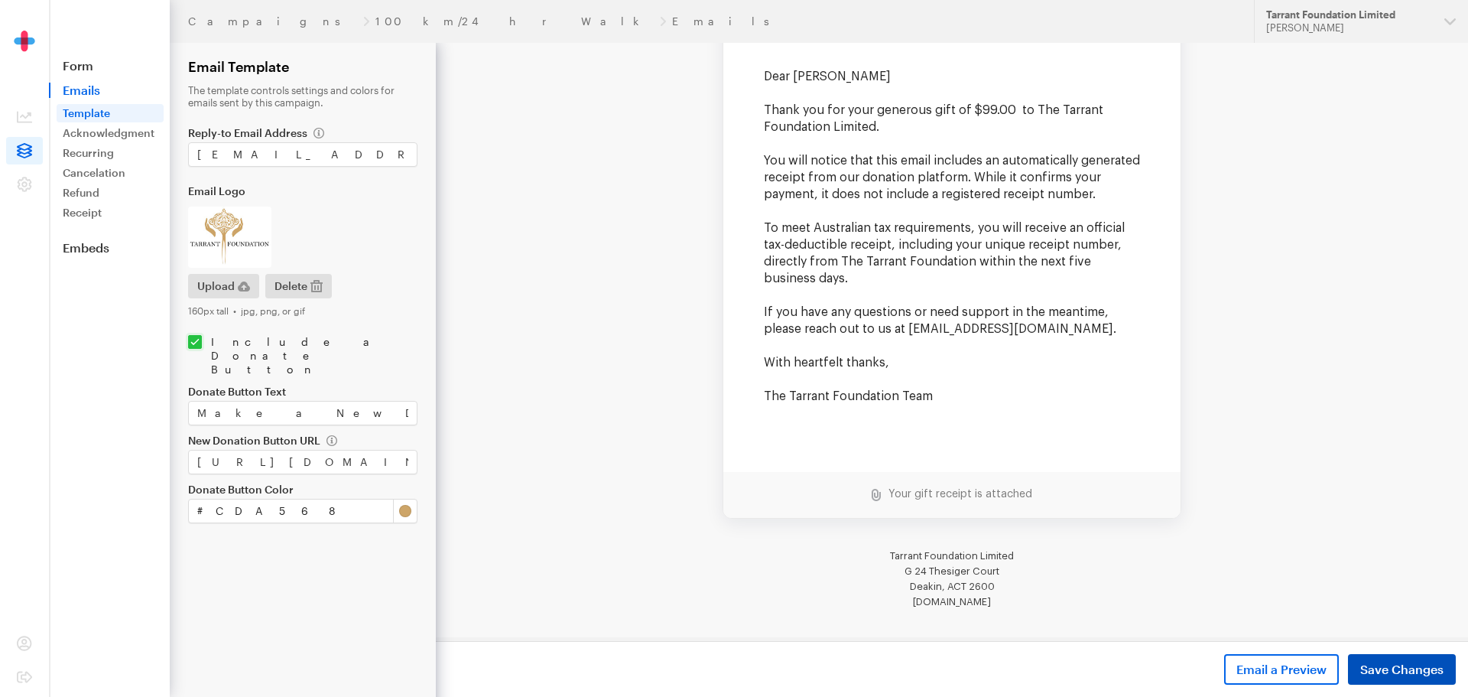
click at [1370, 672] on span "Save Changes" at bounding box center [1401, 669] width 83 height 18
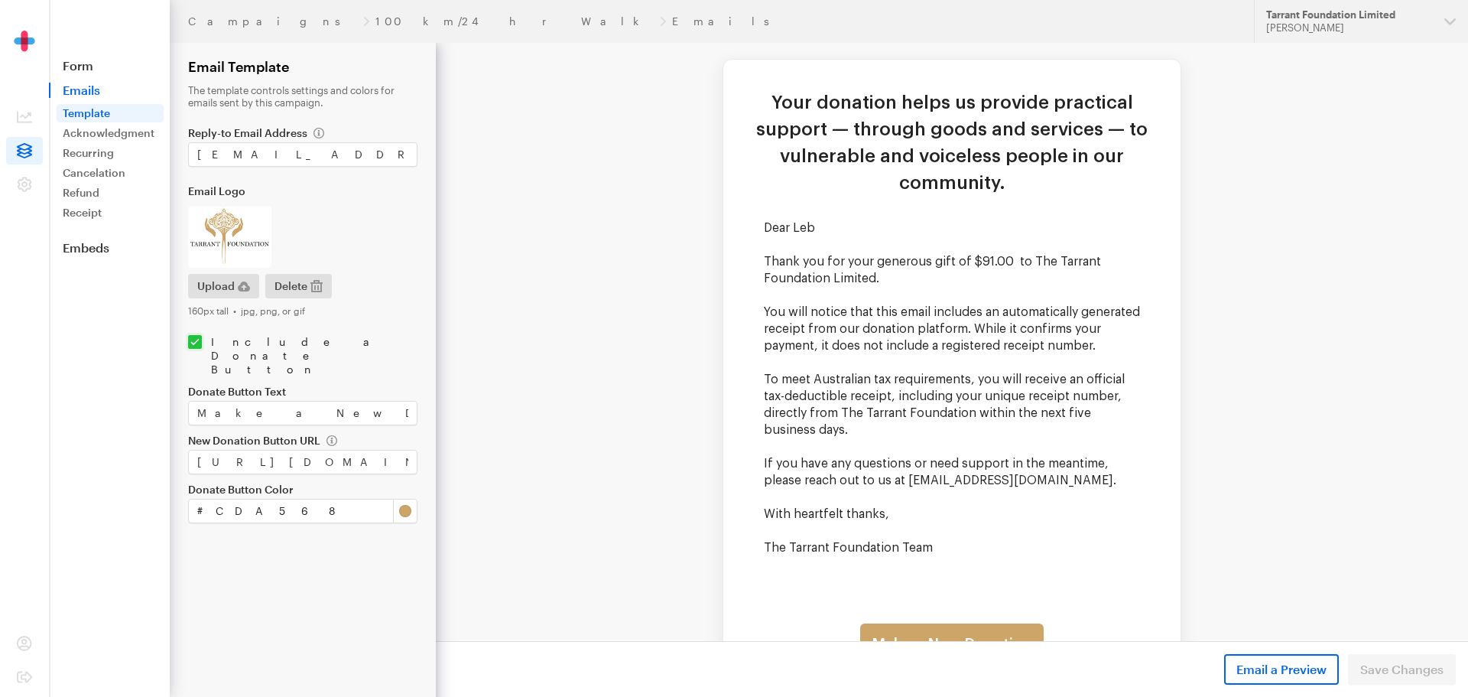
scroll to position [153, 0]
click at [73, 135] on link "Acknowledgment" at bounding box center [110, 133] width 107 height 18
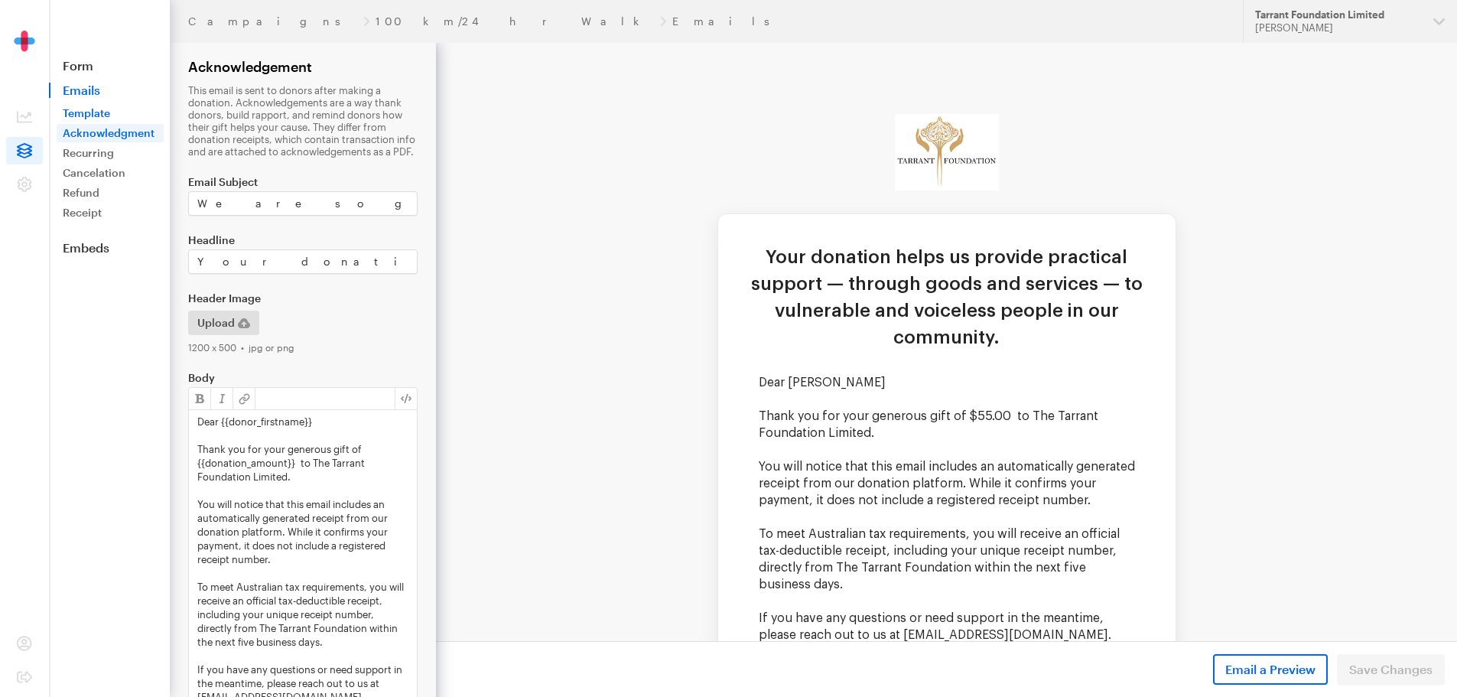
click at [99, 106] on link "Template" at bounding box center [110, 113] width 107 height 18
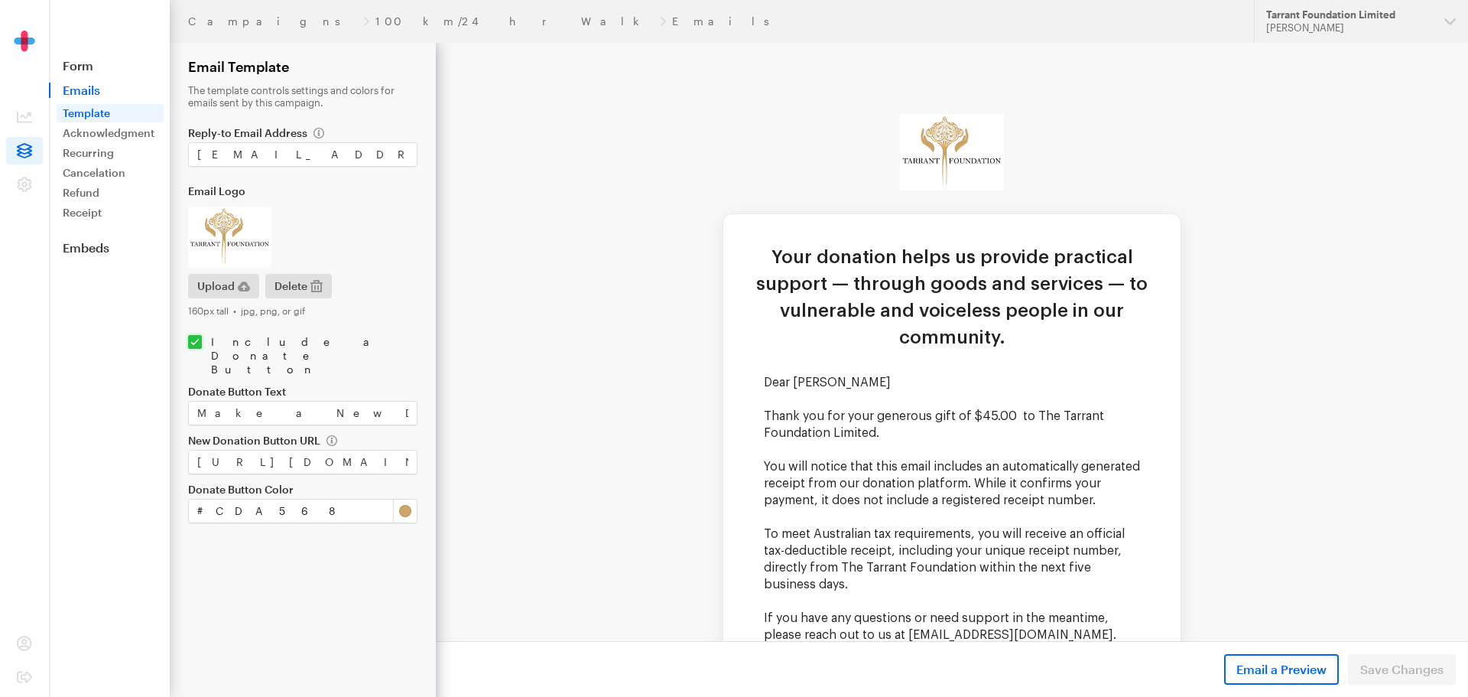
click at [82, 93] on span "Emails" at bounding box center [109, 90] width 121 height 15
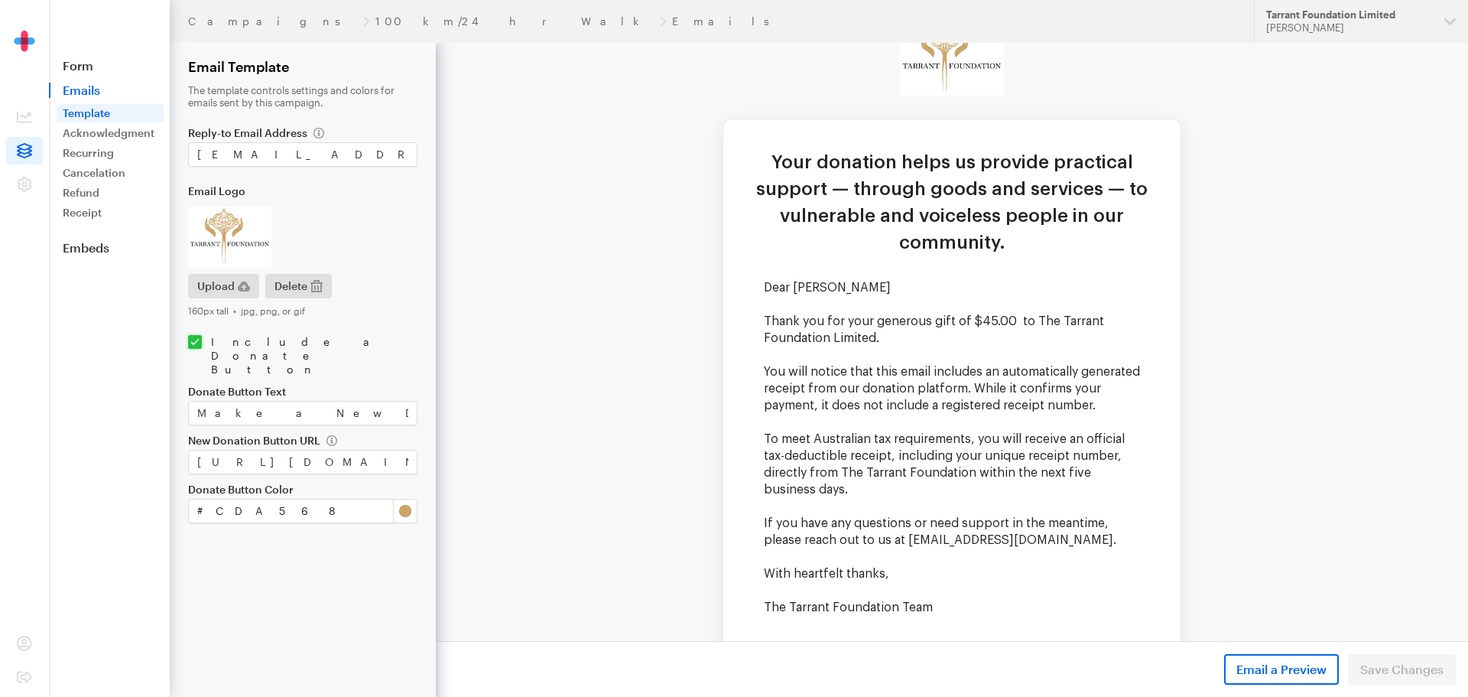
scroll to position [76, 0]
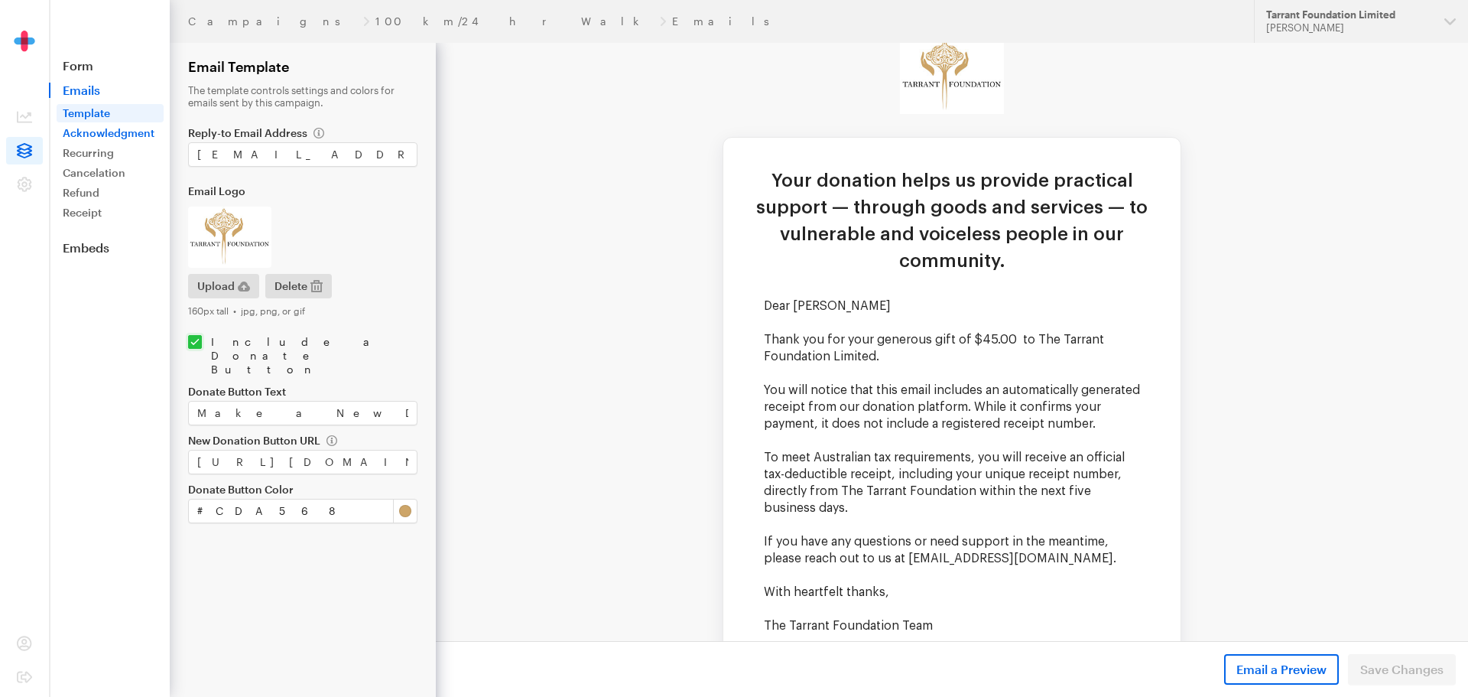
click at [140, 132] on link "Acknowledgment" at bounding box center [110, 133] width 107 height 18
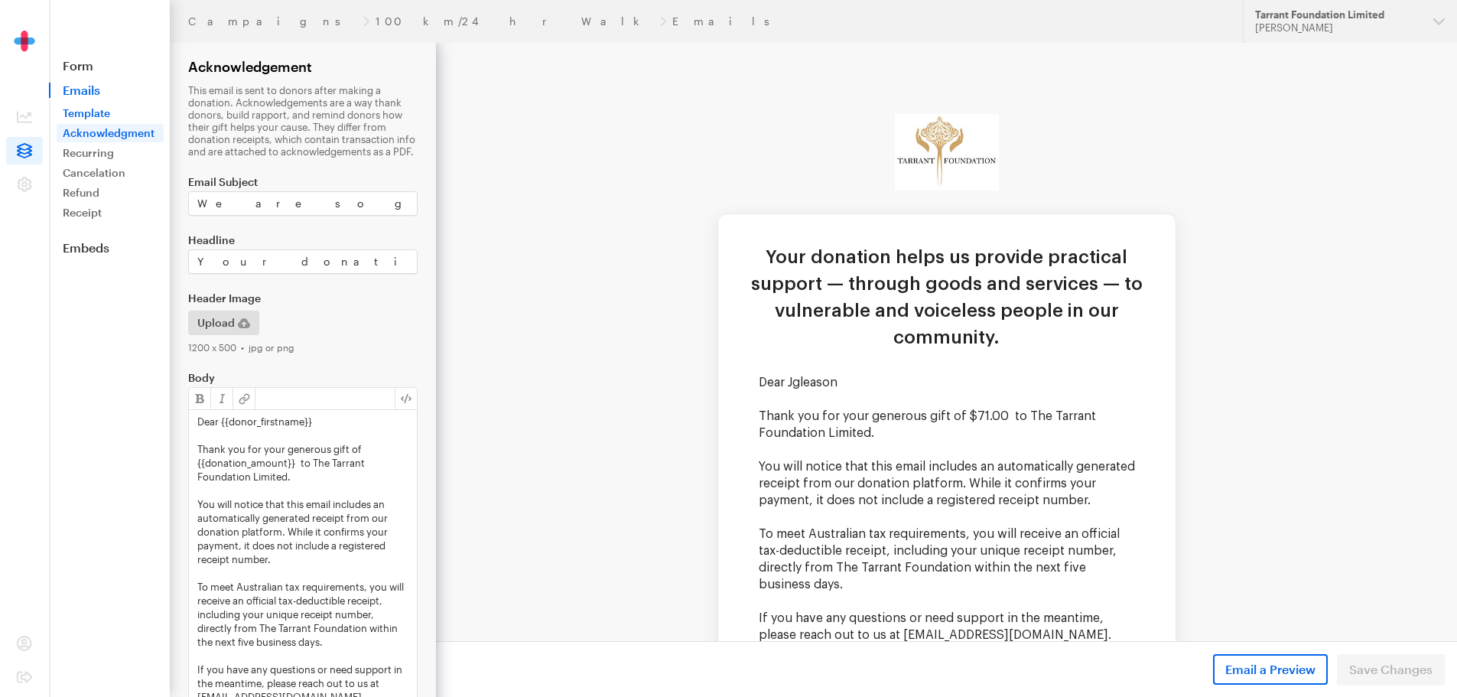
click at [111, 114] on link "Template" at bounding box center [110, 113] width 107 height 18
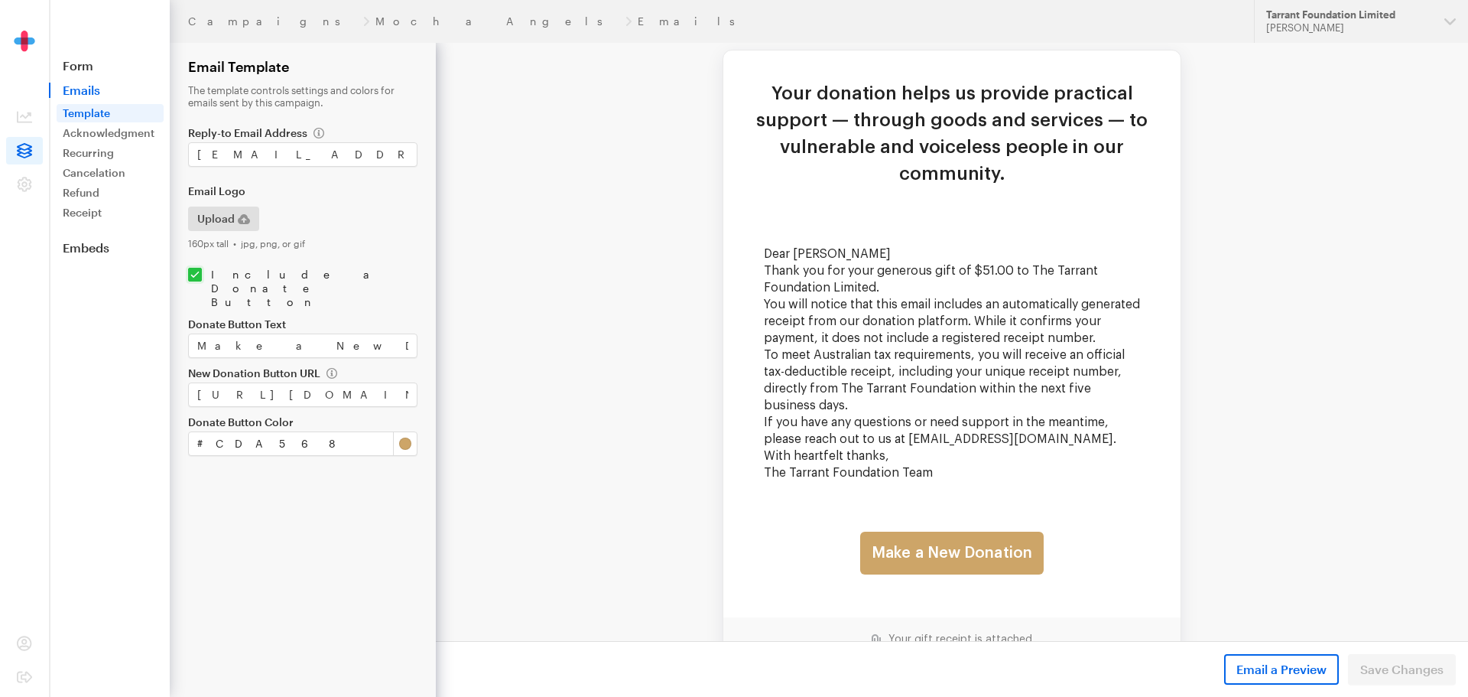
scroll to position [76, 0]
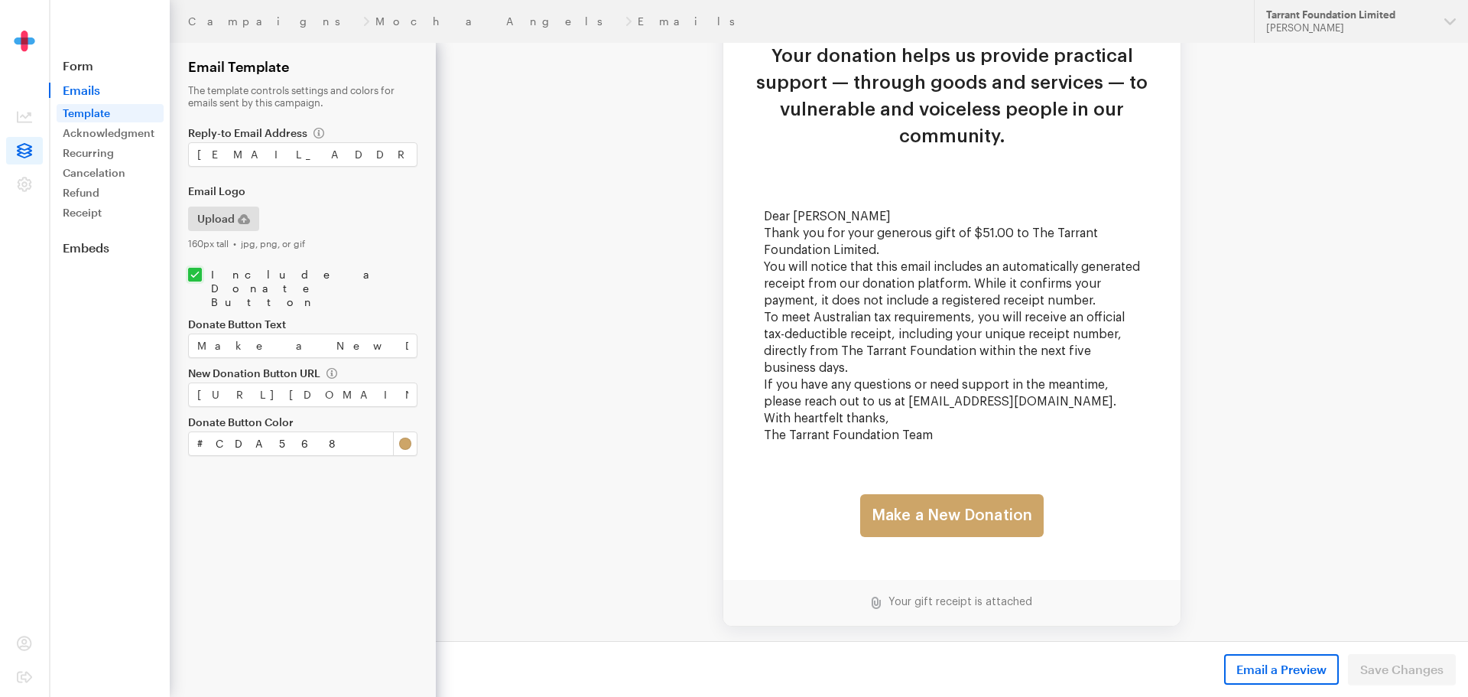
click at [952, 173] on img at bounding box center [952, 173] width 0 height 0
click at [149, 135] on link "Acknowledgment" at bounding box center [110, 133] width 107 height 18
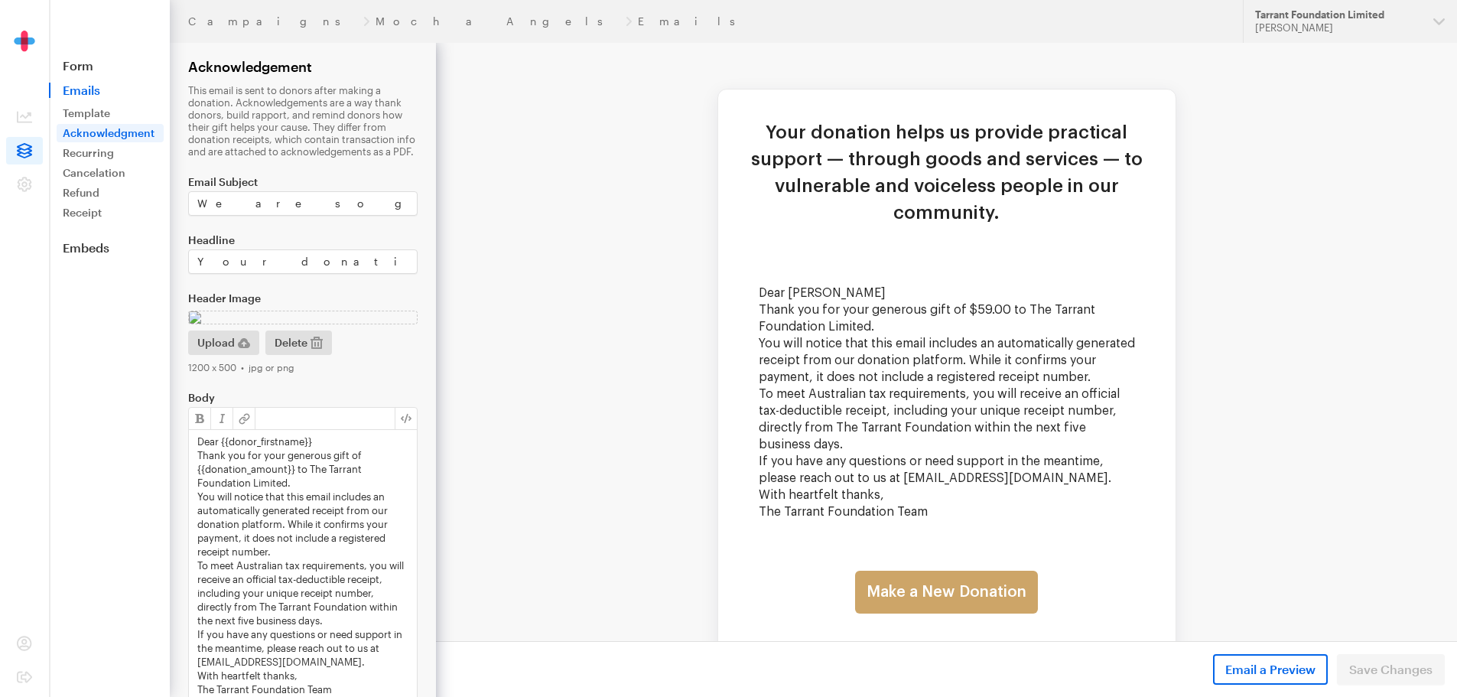
click at [302, 324] on img at bounding box center [302, 317] width 229 height 14
click at [319, 349] on icon "button" at bounding box center [316, 342] width 12 height 12
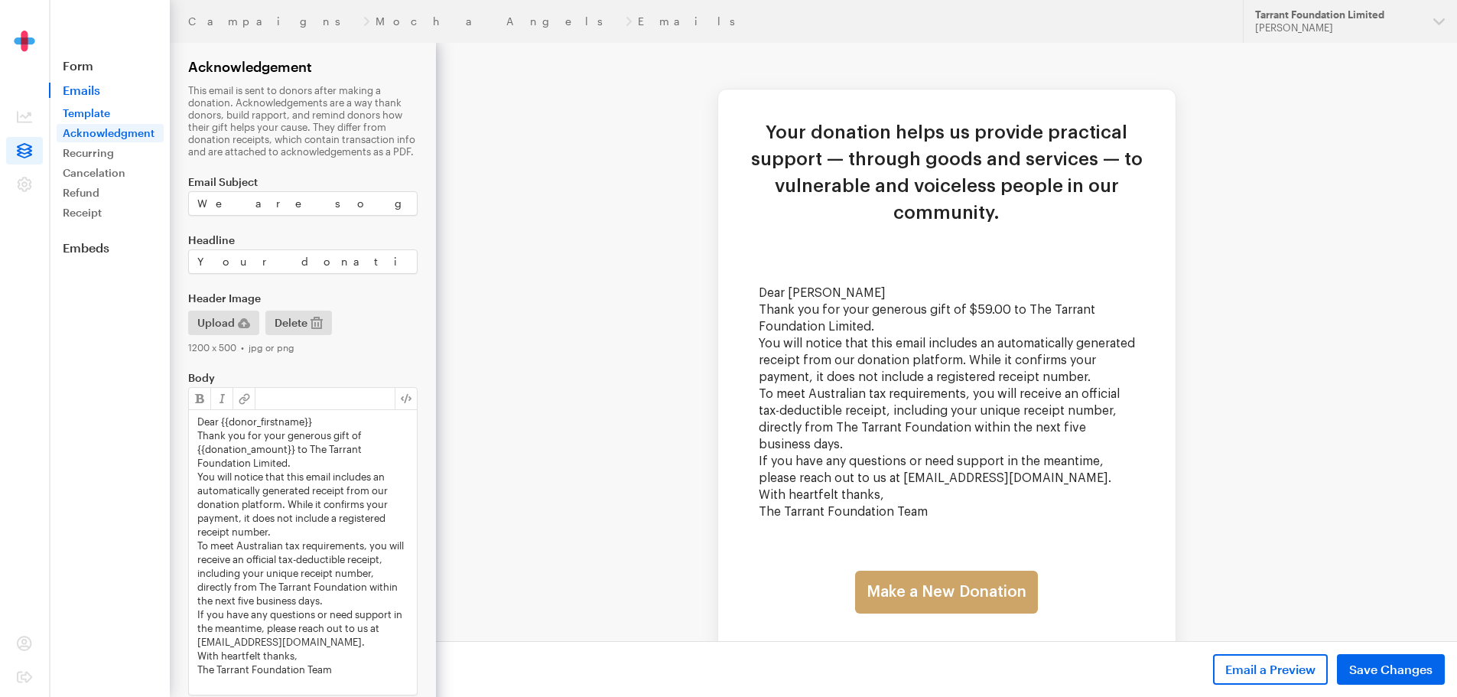
click at [112, 109] on link "Template" at bounding box center [110, 113] width 107 height 18
click at [1371, 669] on span "Save Changes" at bounding box center [1390, 669] width 83 height 18
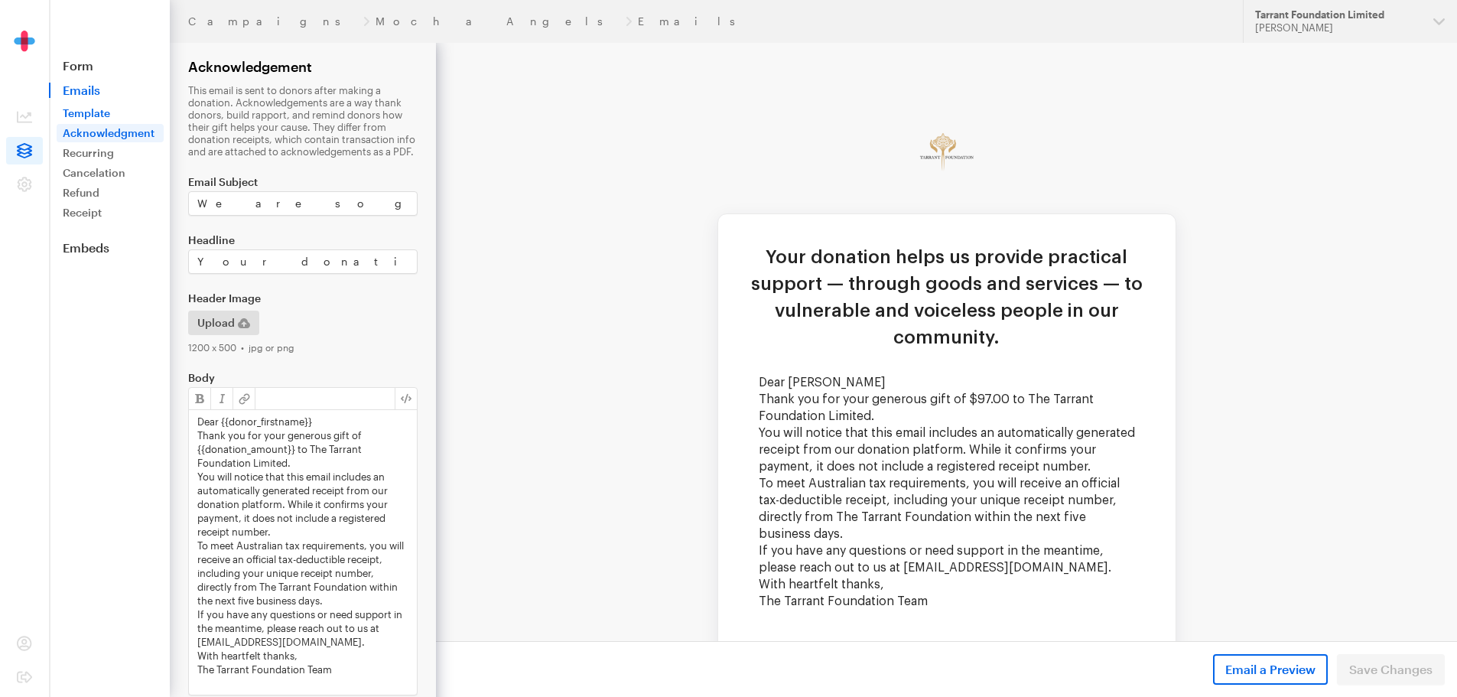
click at [111, 109] on link "Template" at bounding box center [110, 113] width 107 height 18
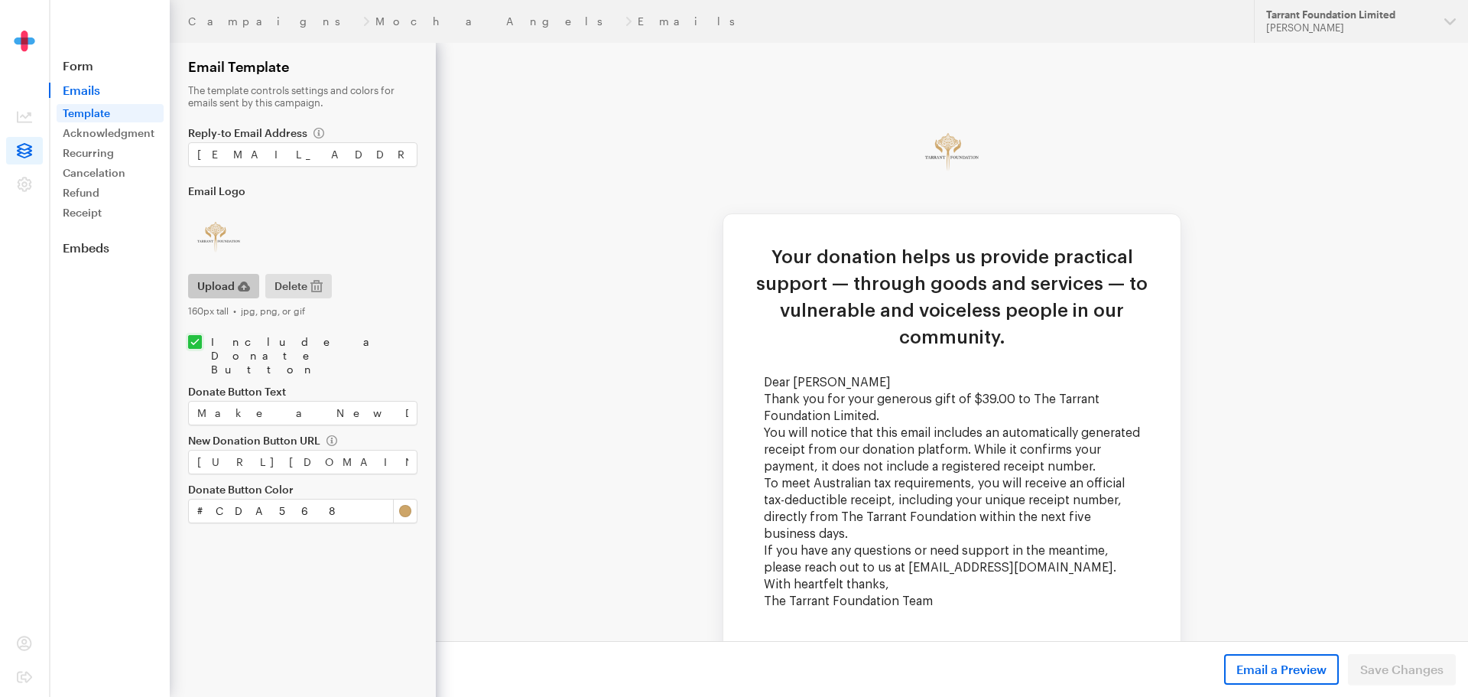
click at [224, 281] on span "Upload" at bounding box center [215, 286] width 37 height 18
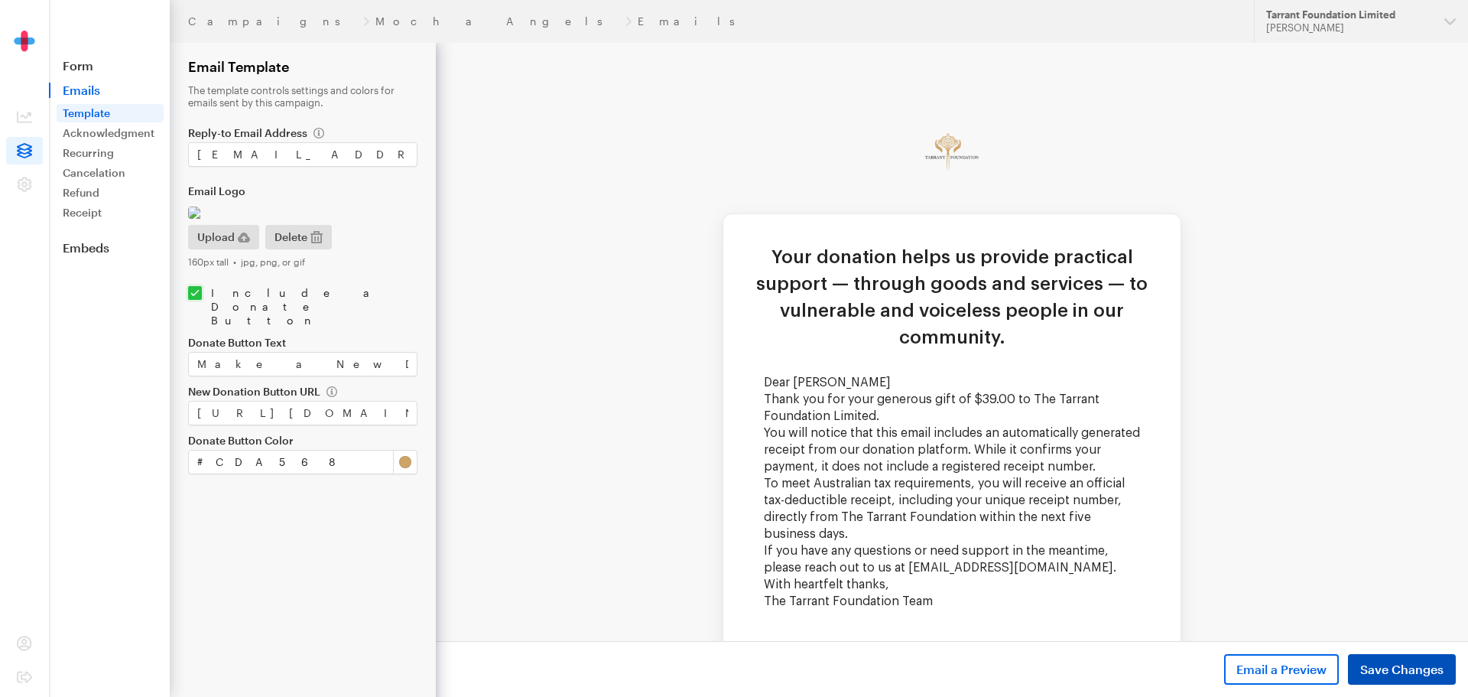
click at [1399, 674] on span "Save Changes" at bounding box center [1401, 669] width 83 height 18
click at [305, 246] on span "Delete" at bounding box center [291, 237] width 33 height 18
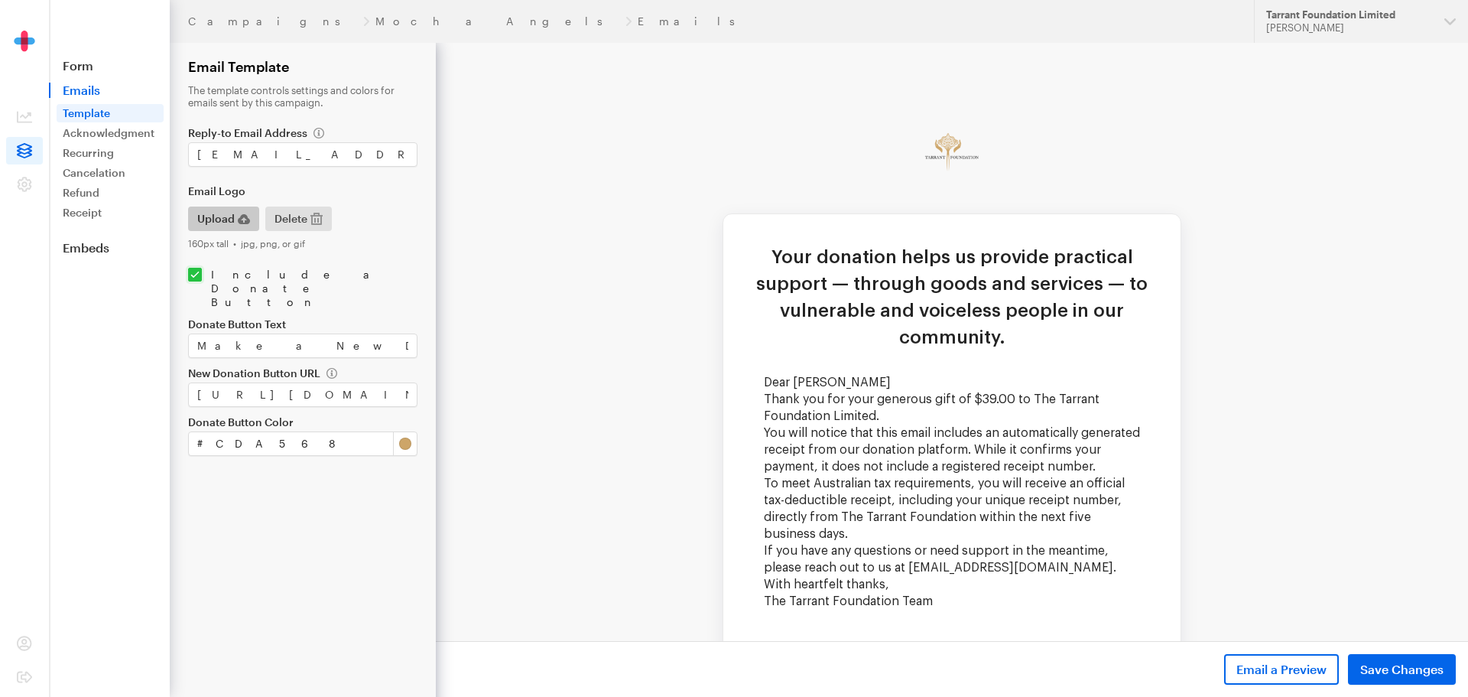
click at [232, 219] on span "Upload" at bounding box center [215, 219] width 37 height 18
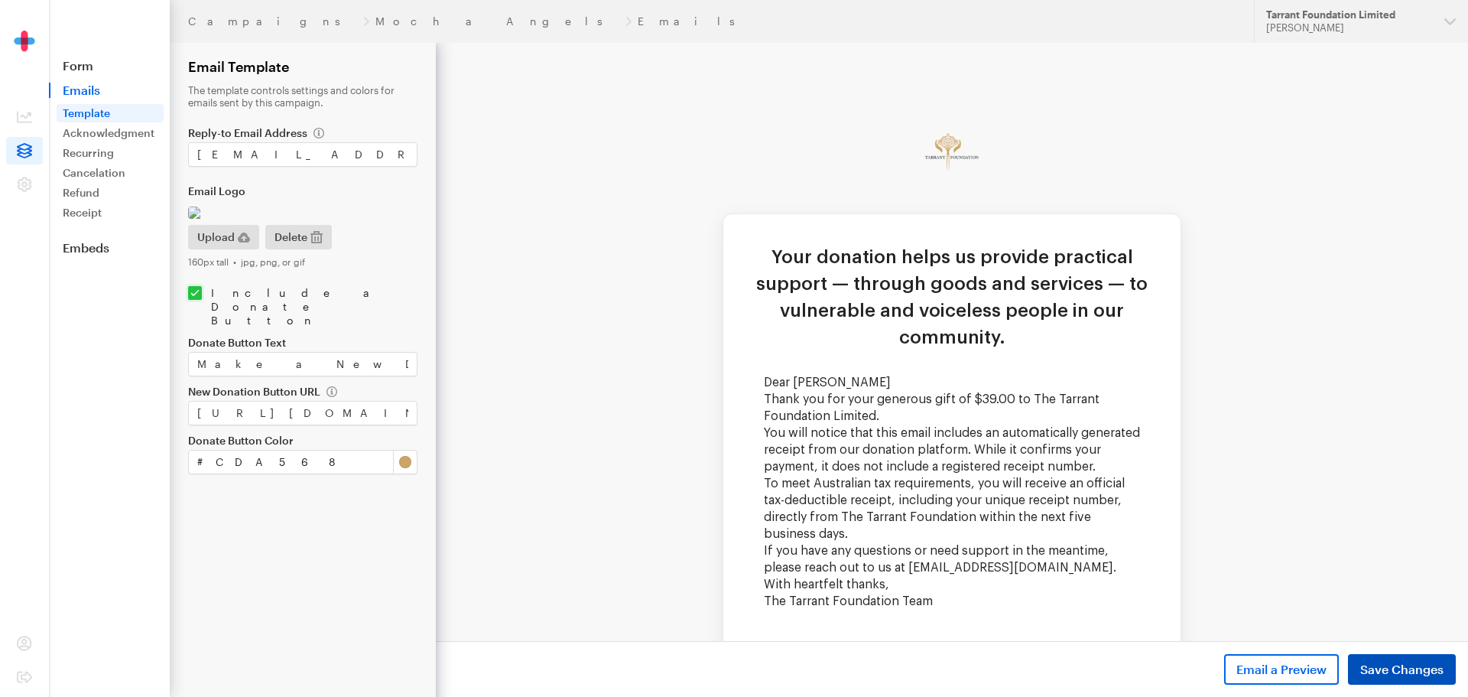
click at [1420, 665] on span "Save Changes" at bounding box center [1401, 669] width 83 height 18
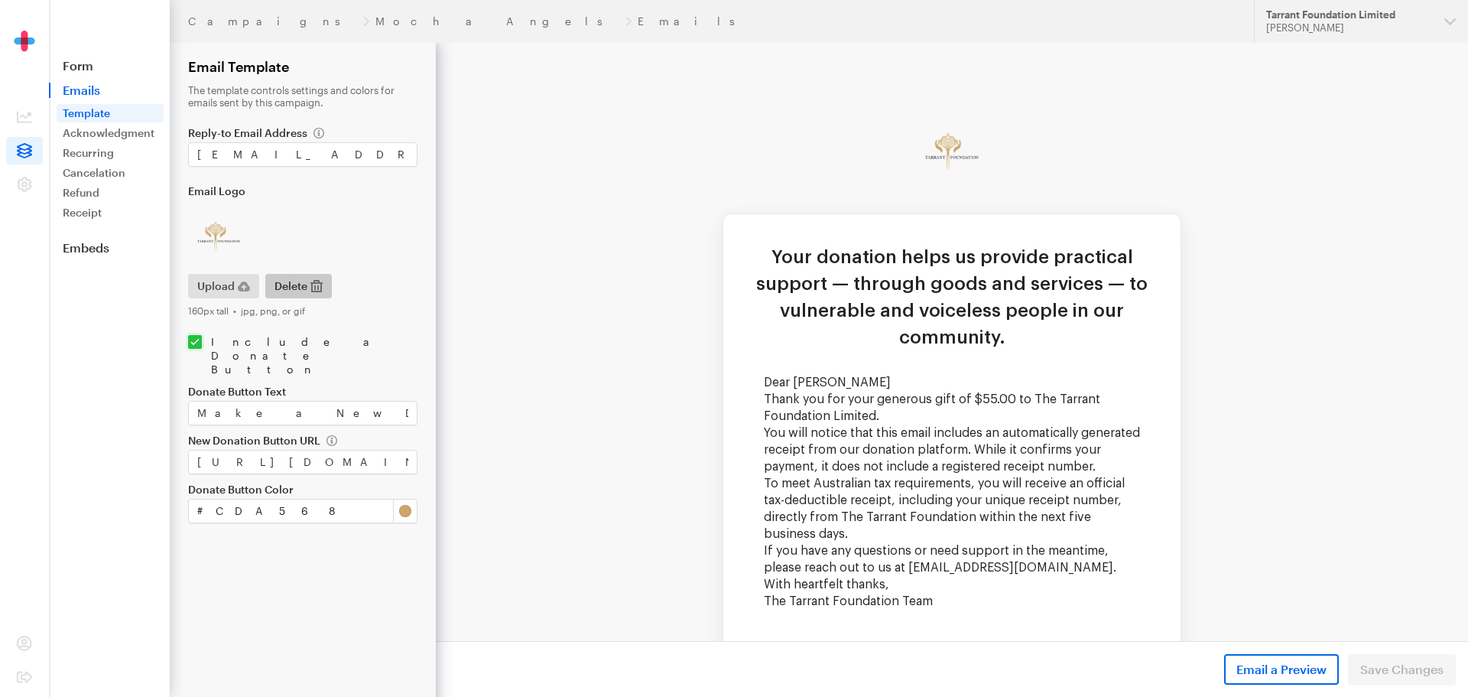
click at [287, 286] on span "Delete" at bounding box center [291, 286] width 33 height 18
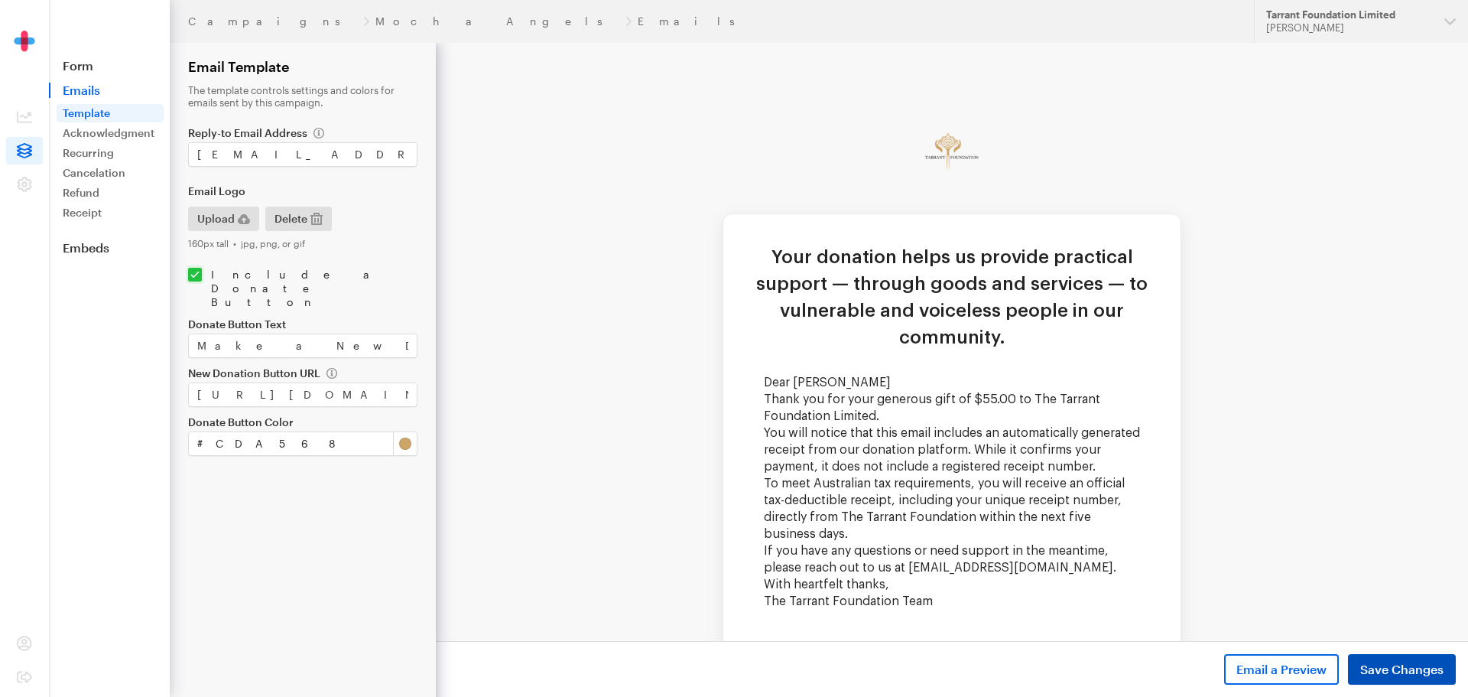
click at [1398, 670] on span "Save Changes" at bounding box center [1401, 669] width 83 height 18
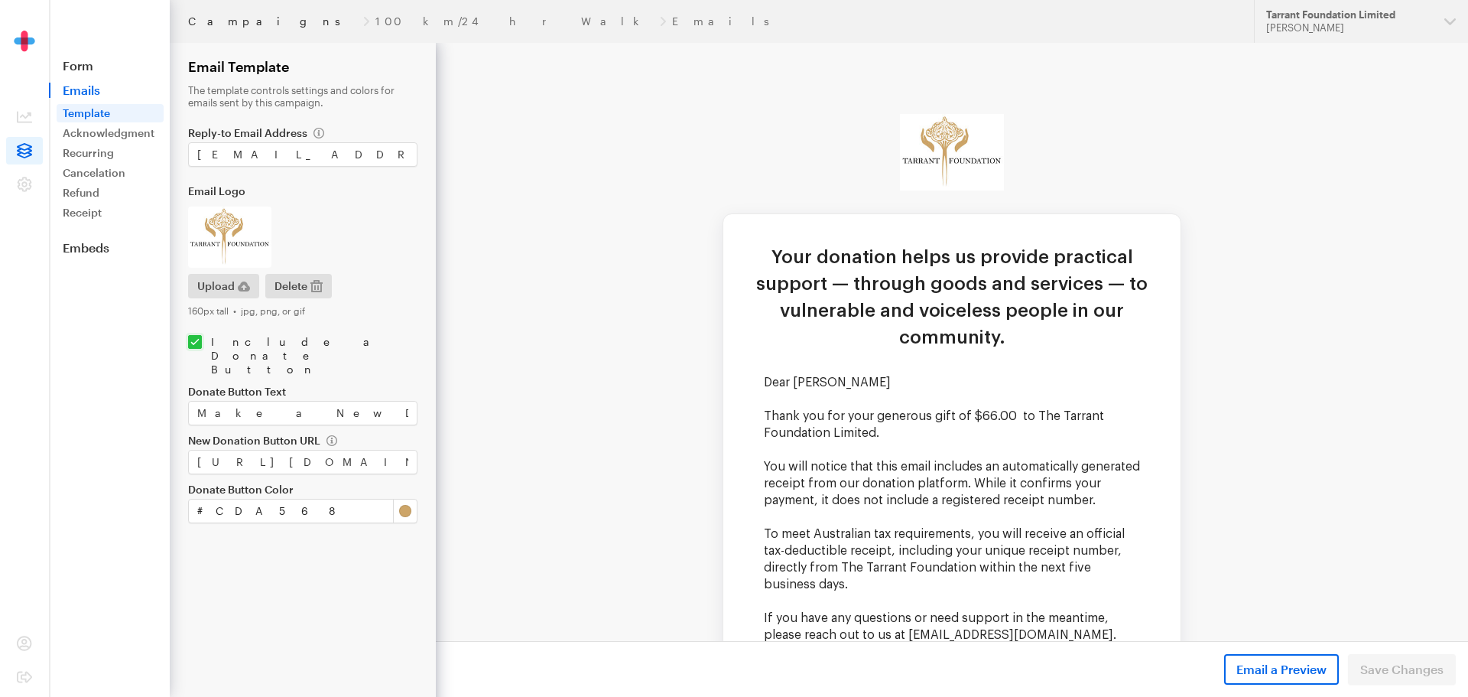
click at [228, 19] on link "Campaigns" at bounding box center [272, 21] width 169 height 12
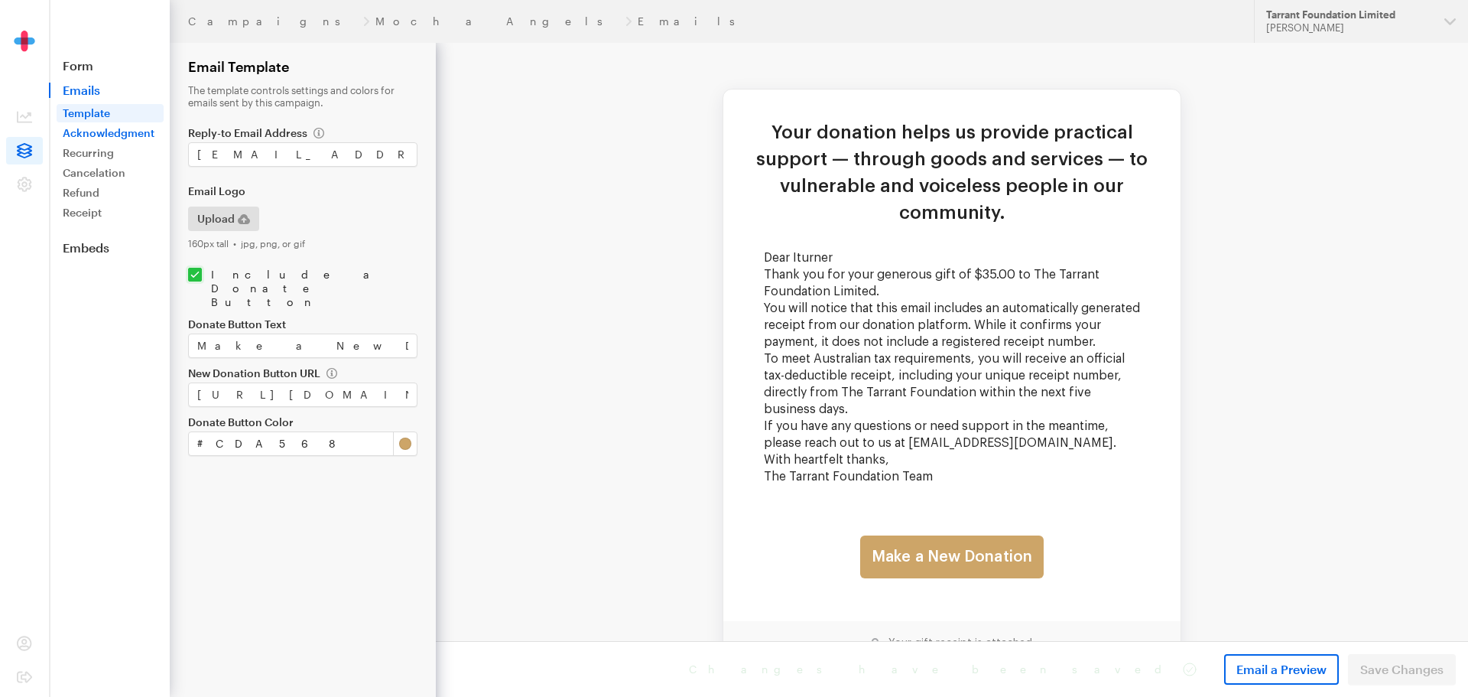
click at [94, 133] on link "Acknowledgment" at bounding box center [110, 133] width 107 height 18
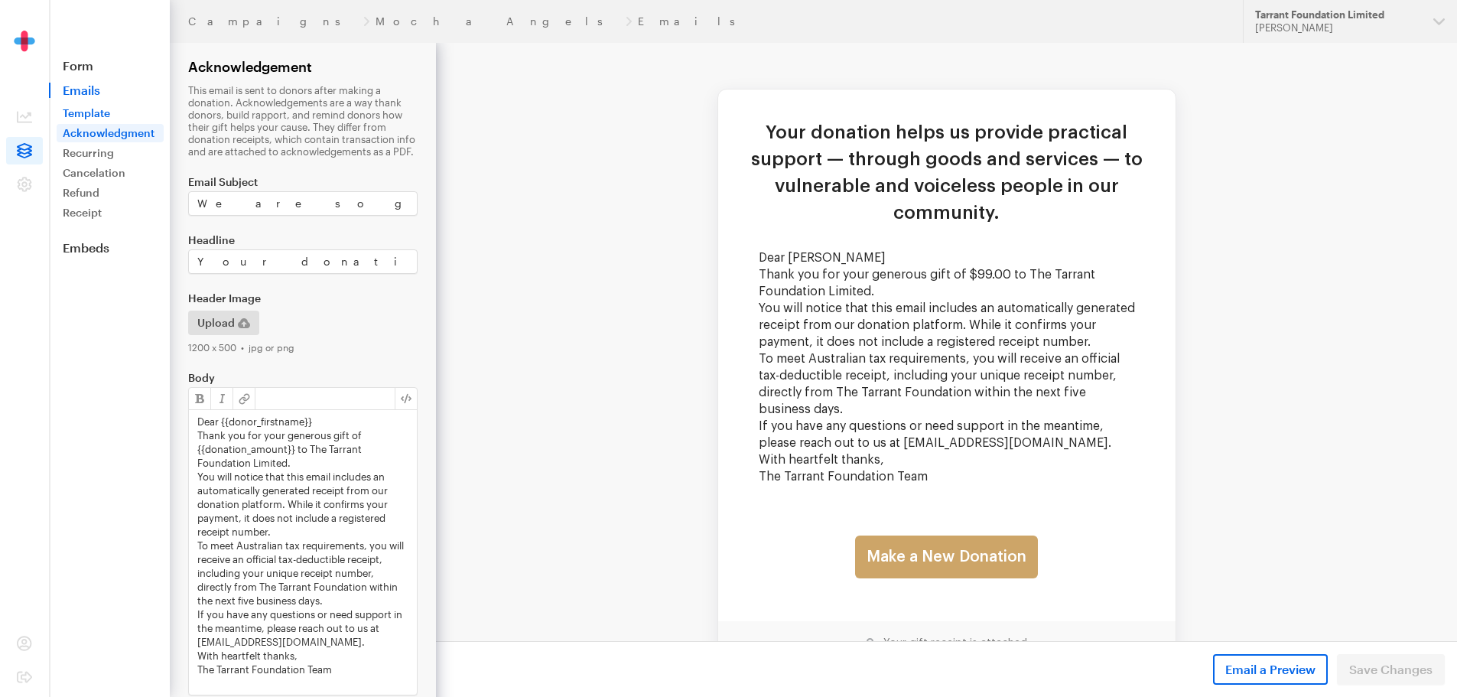
click at [103, 114] on link "Template" at bounding box center [110, 113] width 107 height 18
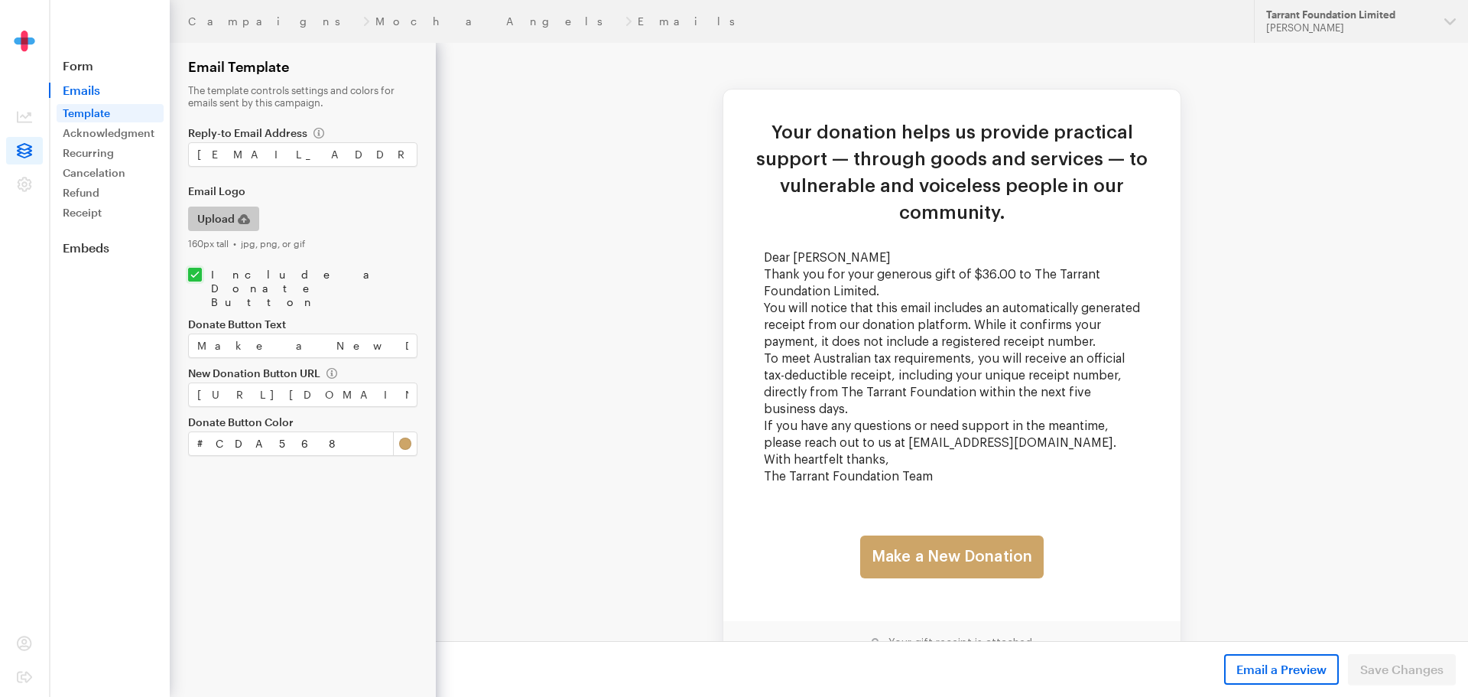
click at [238, 224] on icon "button" at bounding box center [244, 219] width 12 height 12
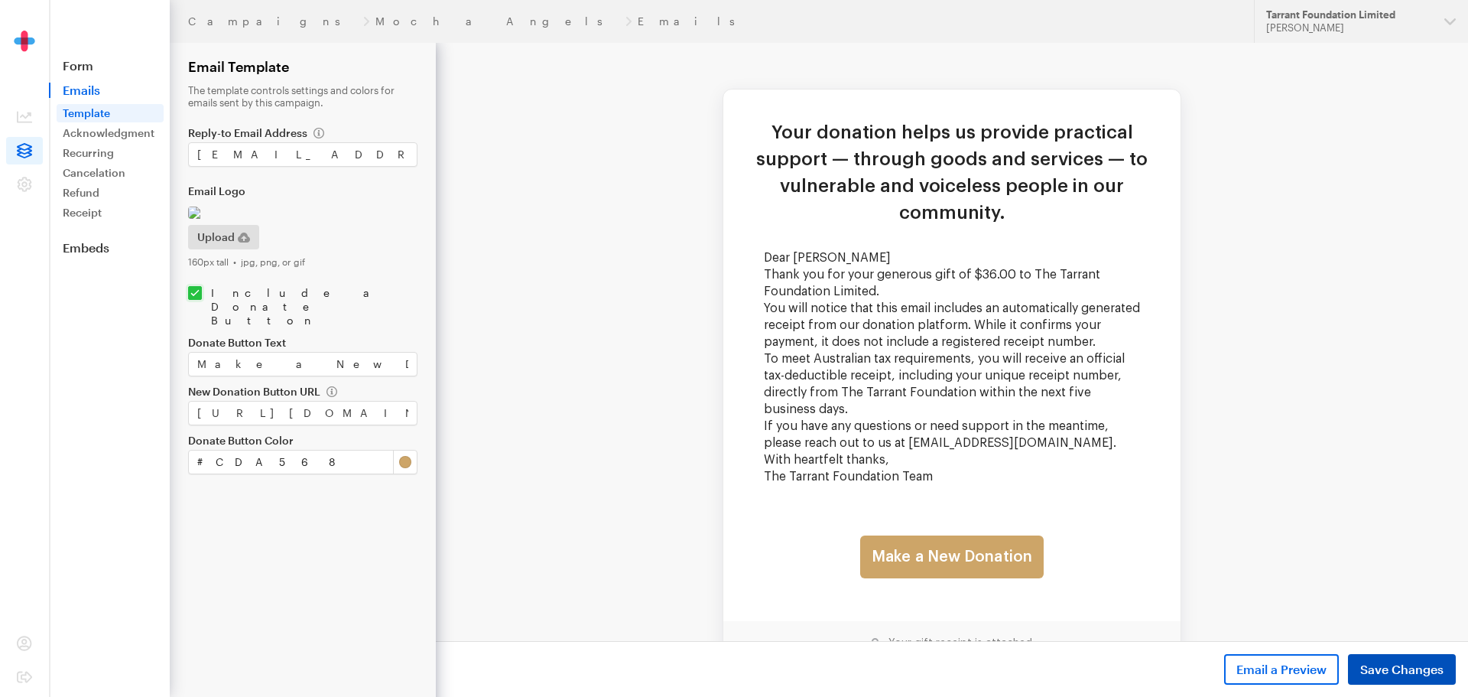
click at [1397, 663] on span "Save Changes" at bounding box center [1401, 669] width 83 height 18
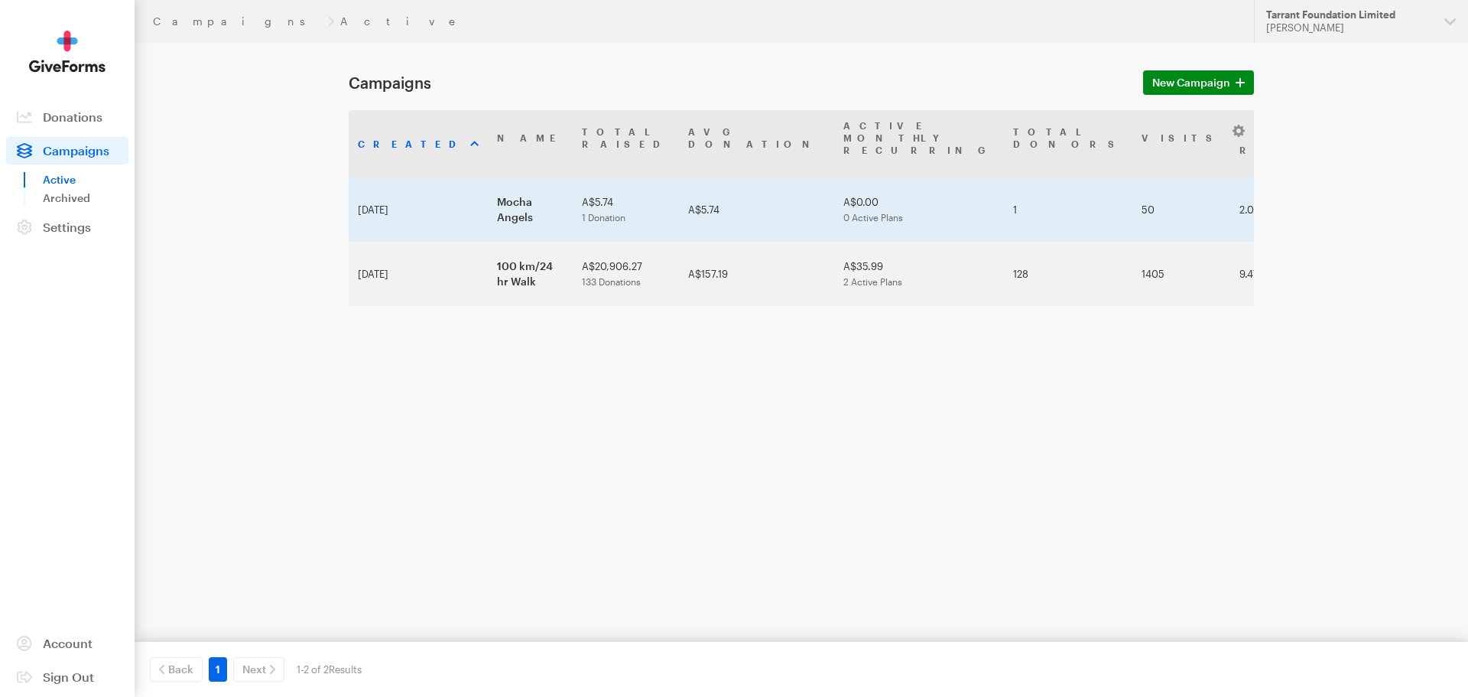
click at [511, 177] on td "Mocha Angels" at bounding box center [530, 209] width 85 height 64
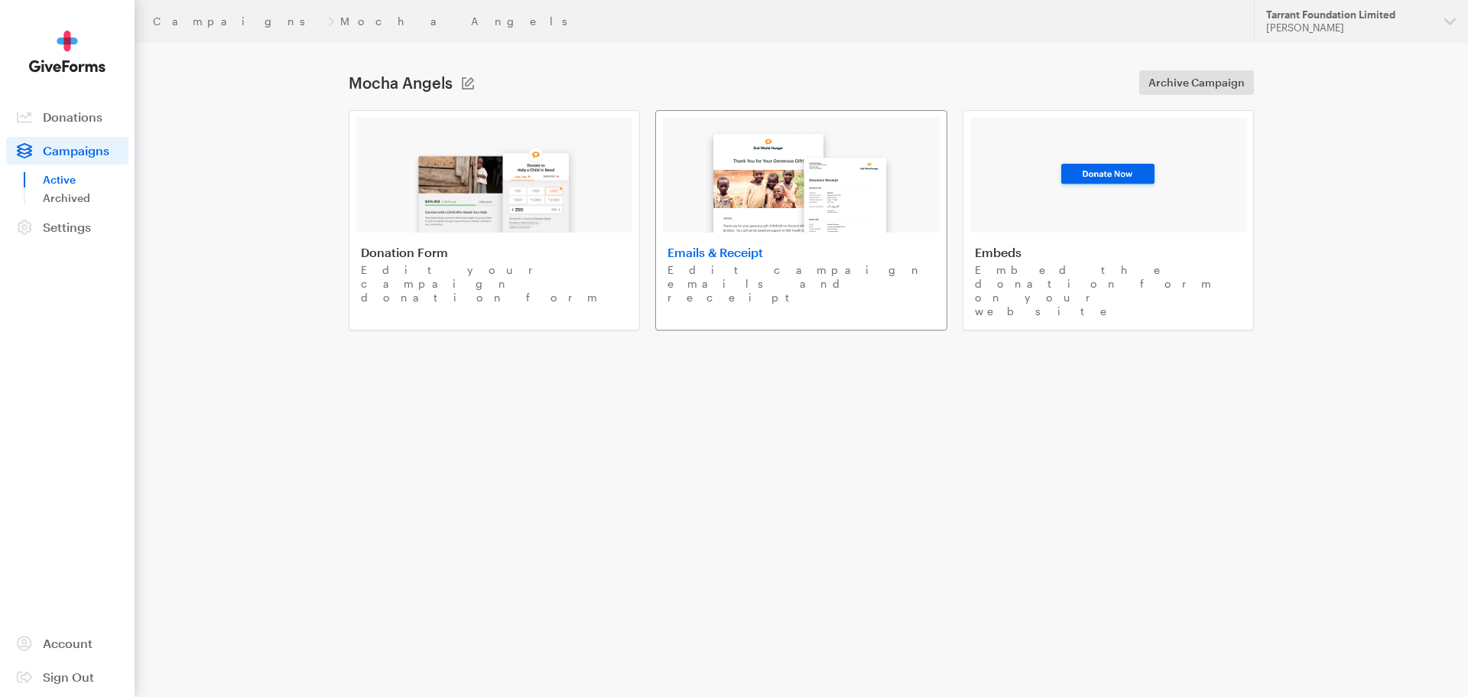
click at [795, 191] on img at bounding box center [801, 175] width 206 height 113
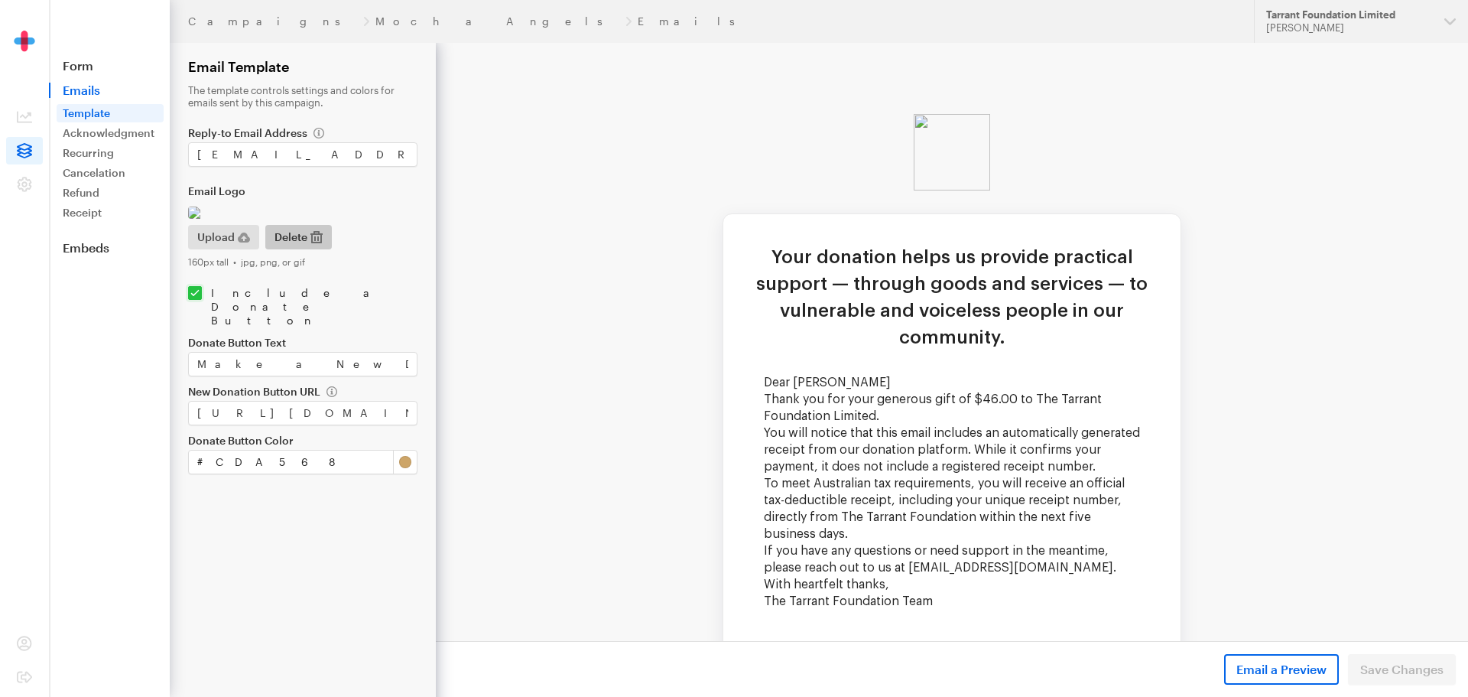
click at [289, 246] on span "Delete" at bounding box center [291, 237] width 33 height 18
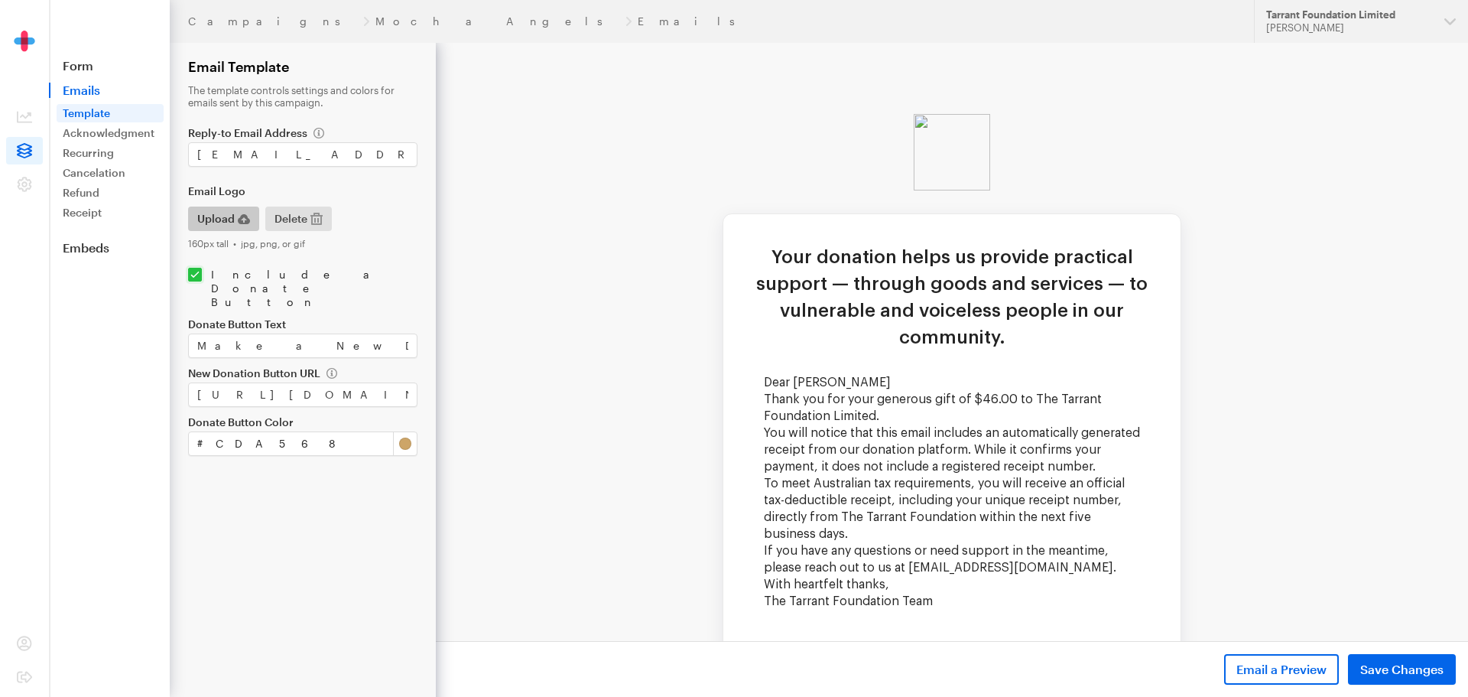
click at [232, 217] on span "Upload" at bounding box center [215, 219] width 37 height 18
click at [232, 224] on span "Upload" at bounding box center [215, 219] width 37 height 18
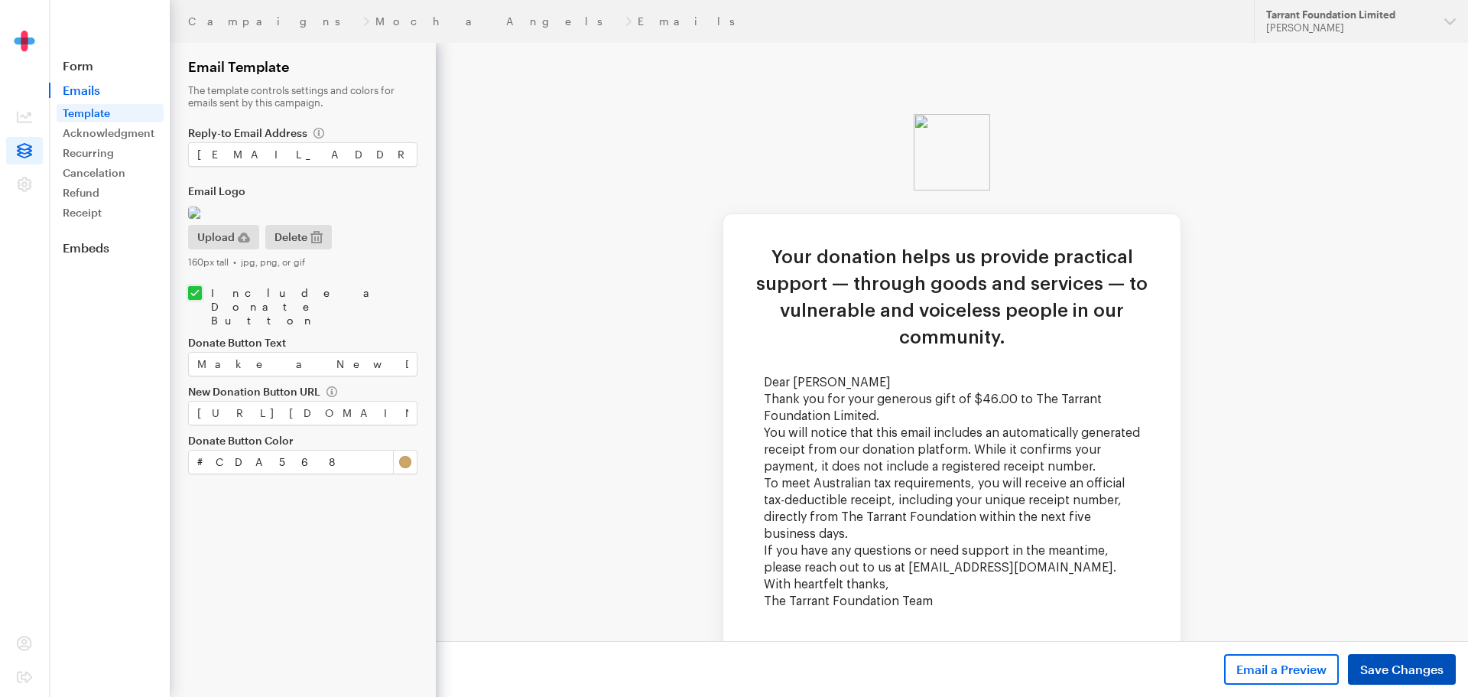
click at [1422, 667] on span "Save Changes" at bounding box center [1401, 669] width 83 height 18
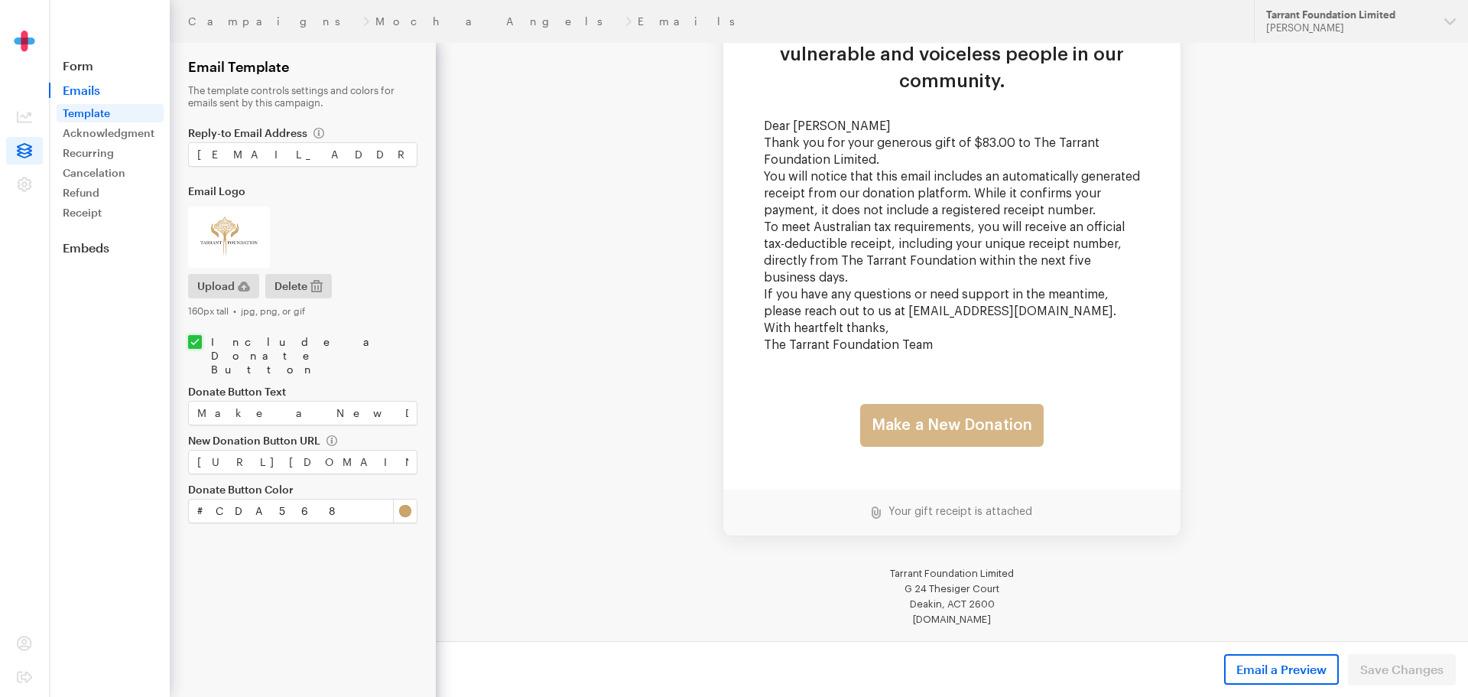
scroll to position [279, 0]
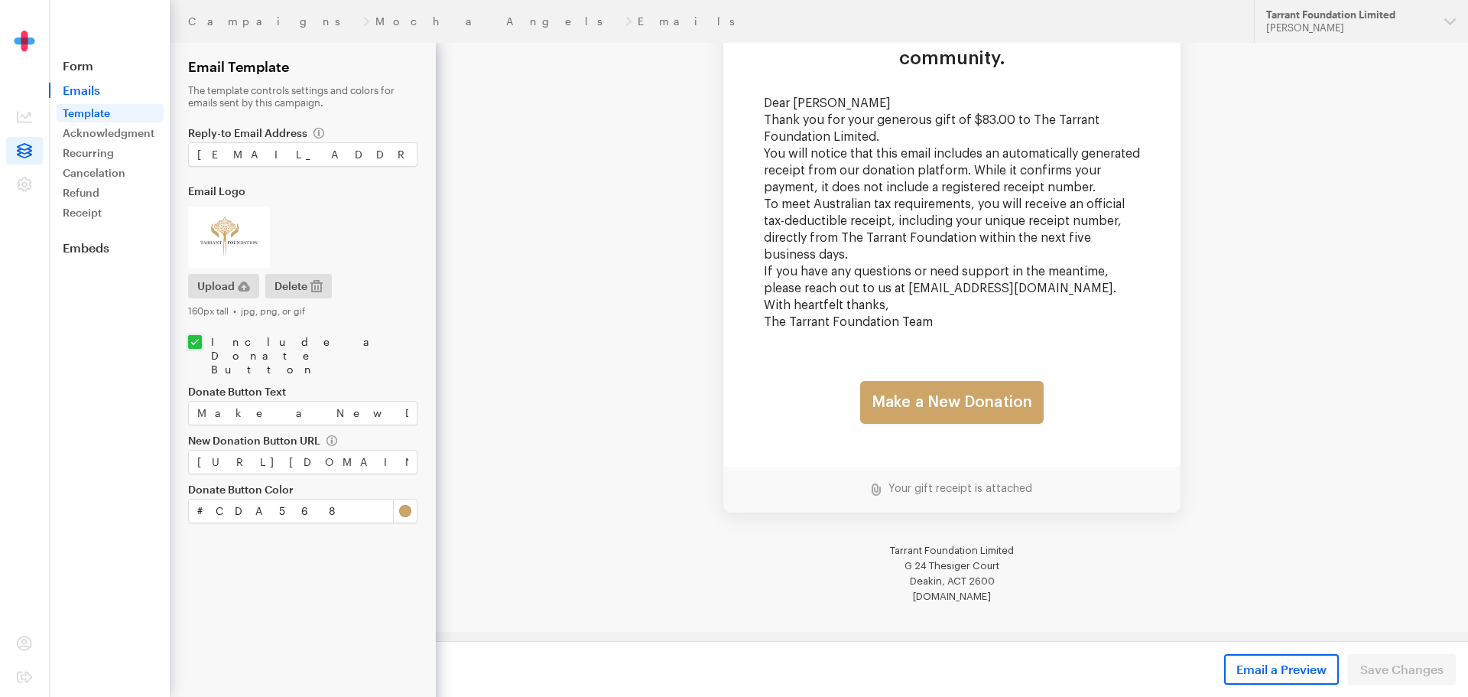
click at [641, 561] on td "Your donation helps us provide practical support — through goods and services —…" at bounding box center [952, 198] width 1032 height 868
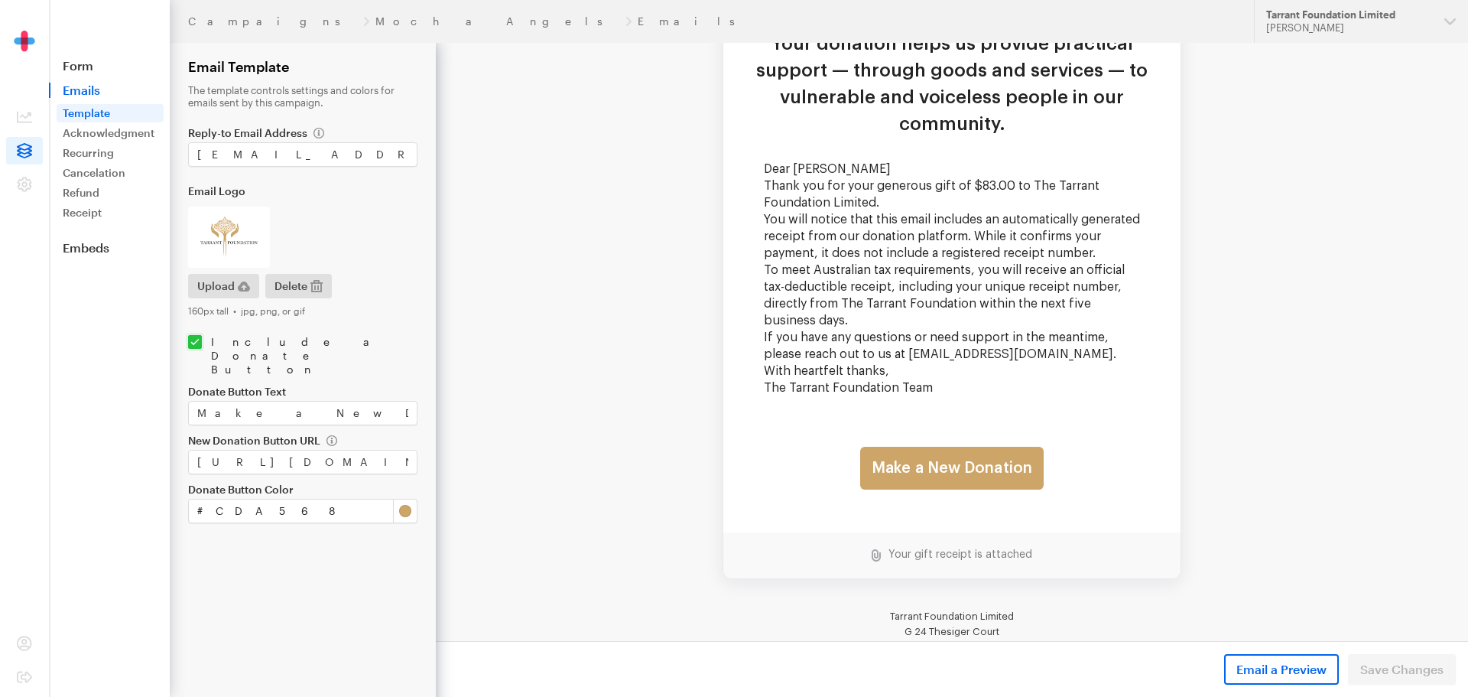
scroll to position [0, 0]
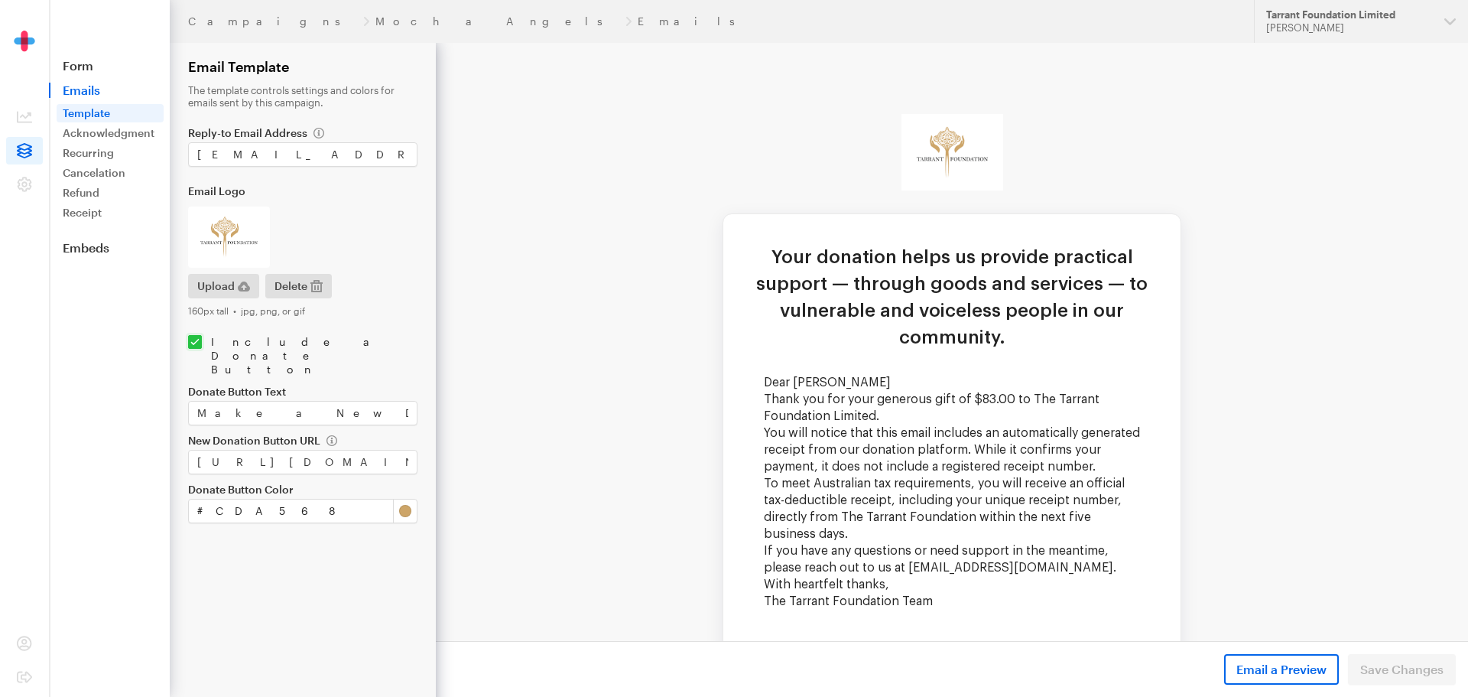
click at [521, 171] on td "Your donation helps us provide practical support — through goods and services —…" at bounding box center [952, 477] width 1032 height 868
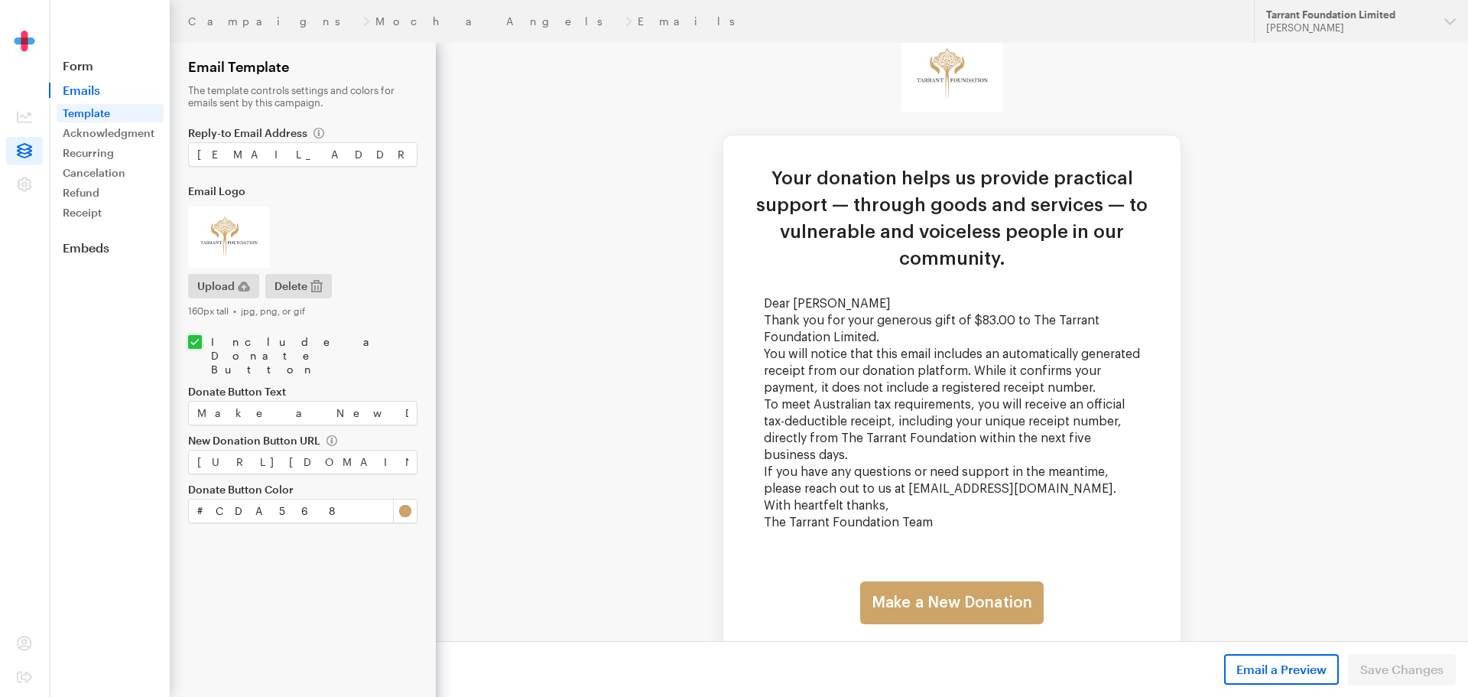
scroll to position [76, 0]
click at [1278, 663] on span "Email a Preview" at bounding box center [1281, 669] width 90 height 18
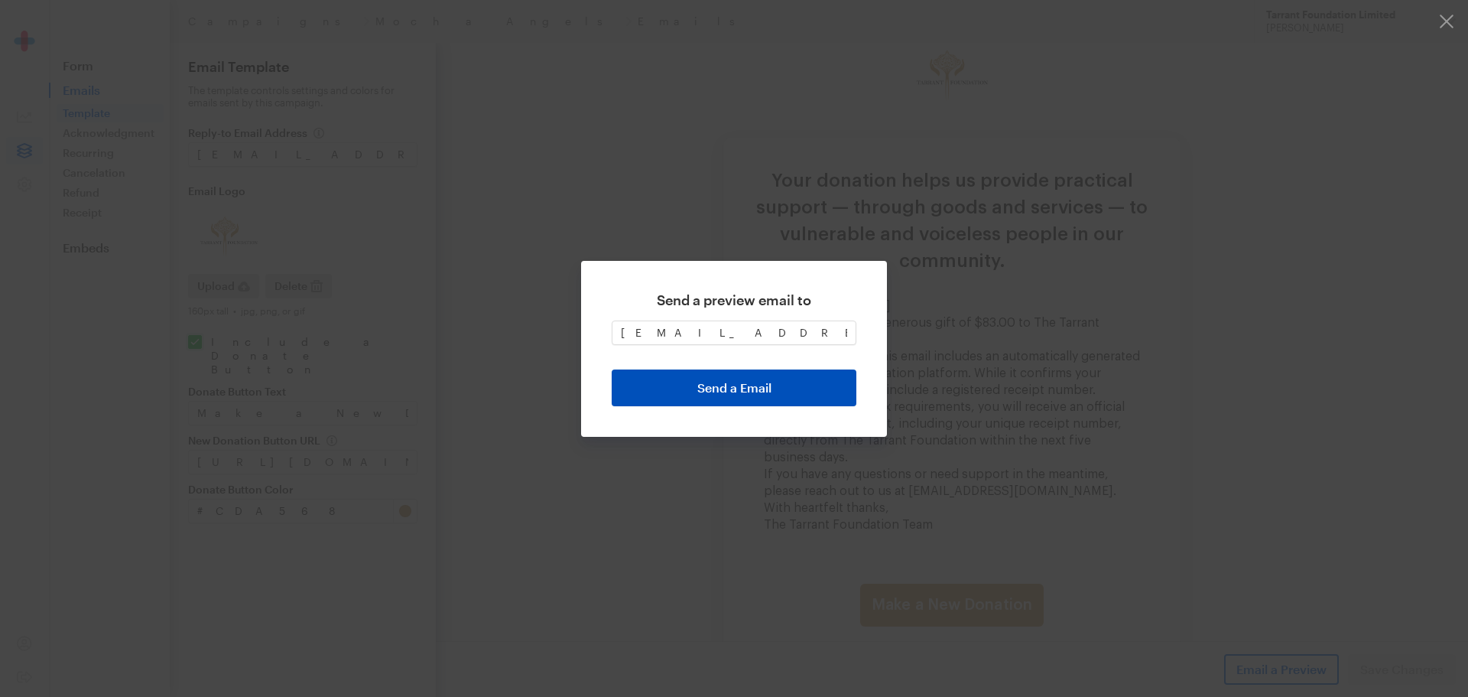
click at [769, 381] on button "Send a Email" at bounding box center [734, 387] width 245 height 37
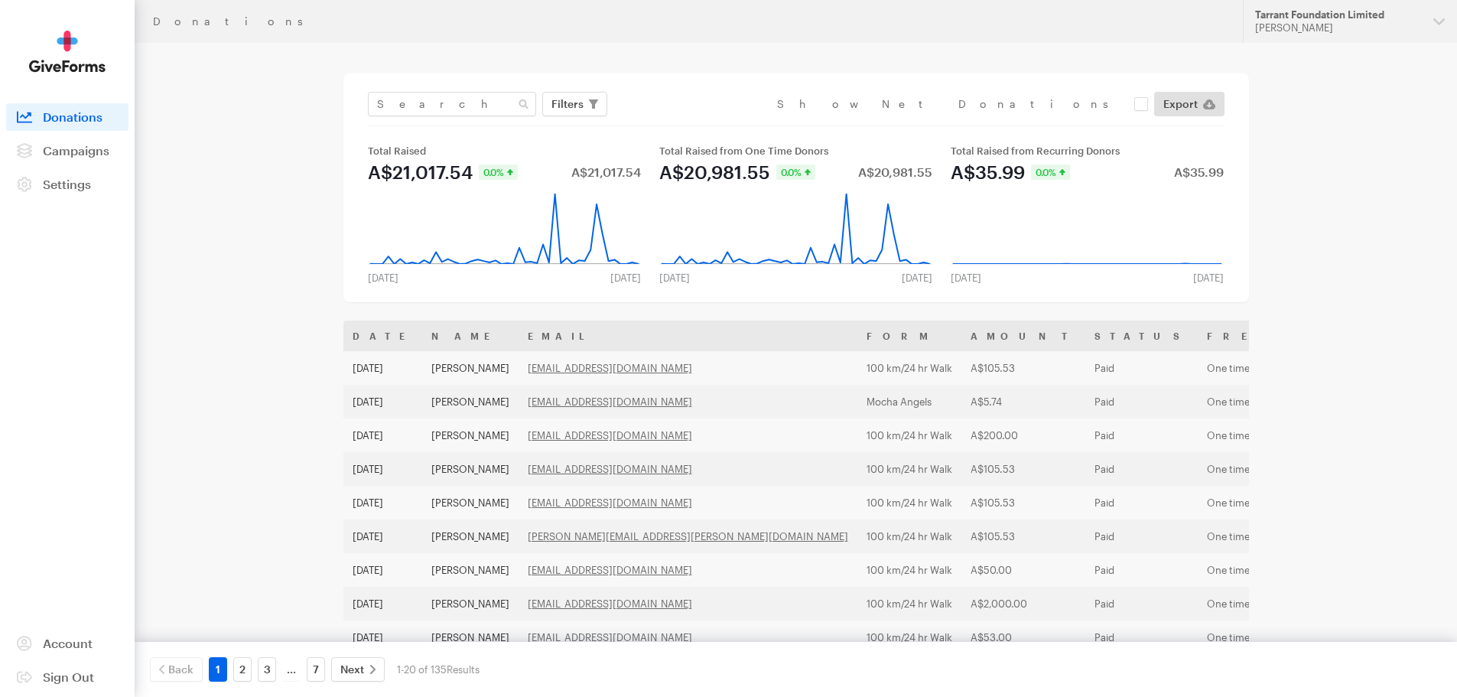
click at [66, 47] on img at bounding box center [67, 52] width 76 height 42
click at [96, 150] on span "Campaigns" at bounding box center [76, 150] width 67 height 15
